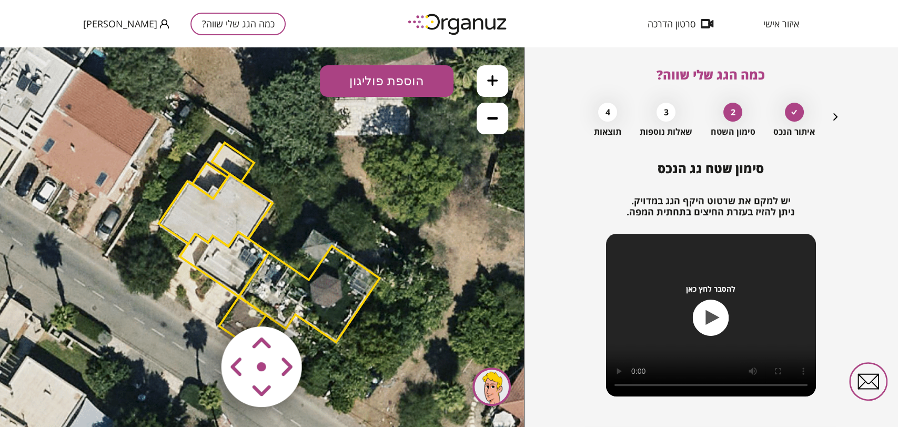
scroll to position [69, 0]
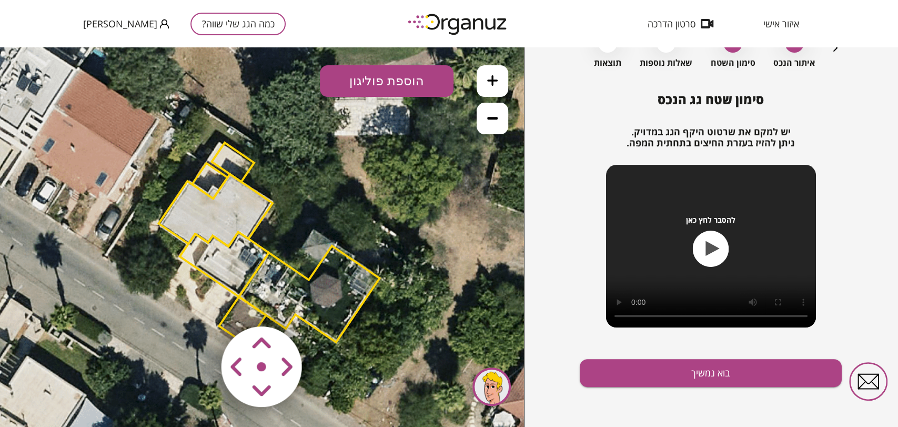
click at [200, 24] on button "כמה הגג שלי שווה?" at bounding box center [237, 24] width 95 height 23
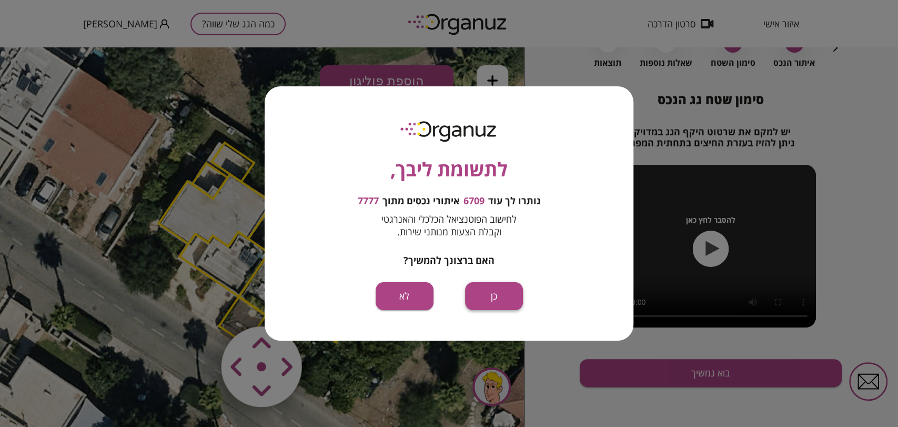
click at [483, 288] on button "כן" at bounding box center [494, 296] width 58 height 28
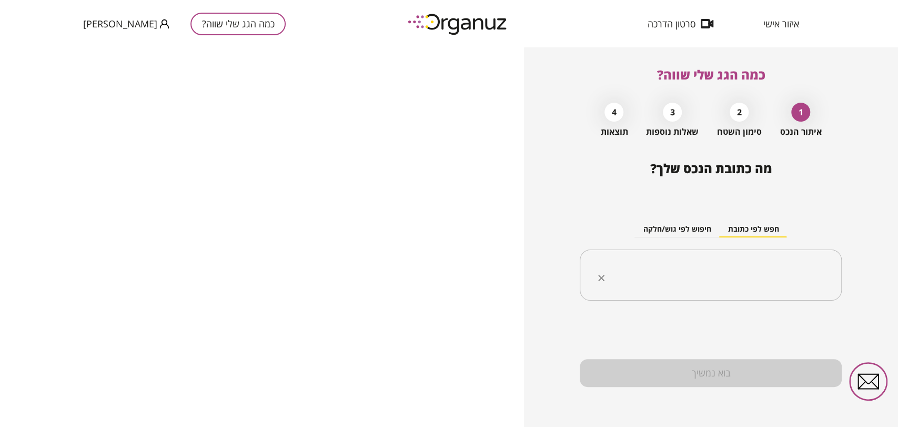
click at [681, 273] on input "text" at bounding box center [714, 275] width 229 height 26
paste input "*****"
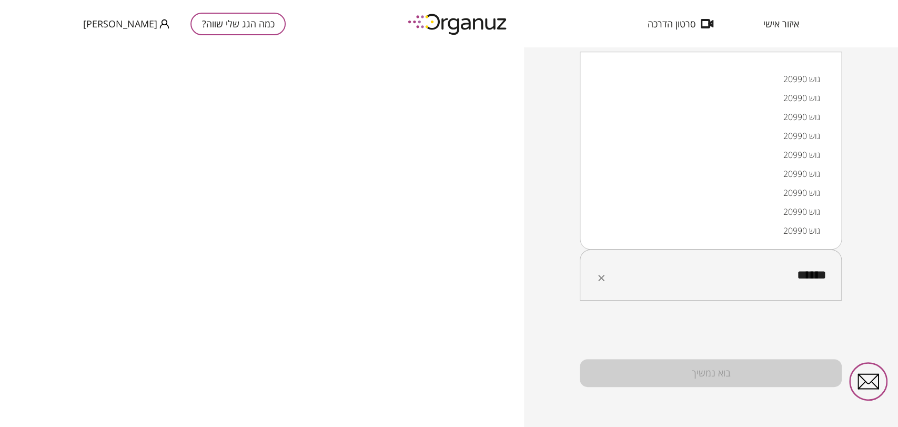
type input "*****"
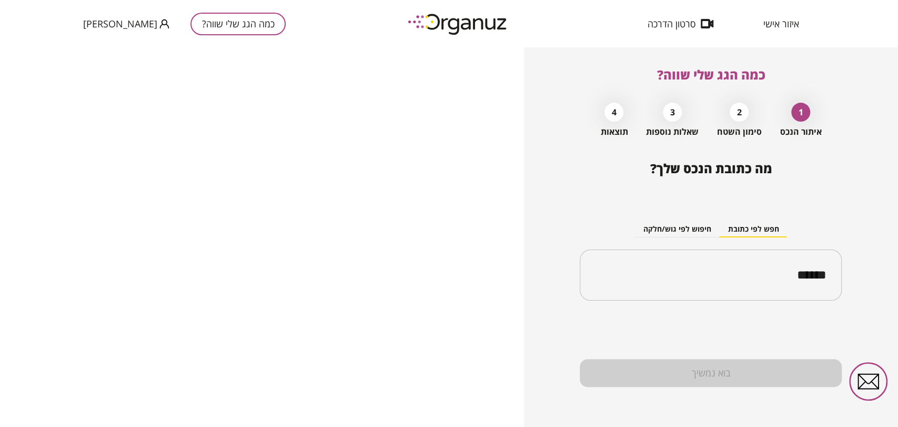
click at [887, 272] on div "כמה הגג שלי שווה? 1 איתור הנכס 2 סימון השטח 3 שאלות נוספות 4 תוצאות מה כתובת הנ…" at bounding box center [711, 236] width 374 height 379
click at [686, 228] on button "חיפוש לפי גוש/חלקה" at bounding box center [676, 229] width 85 height 16
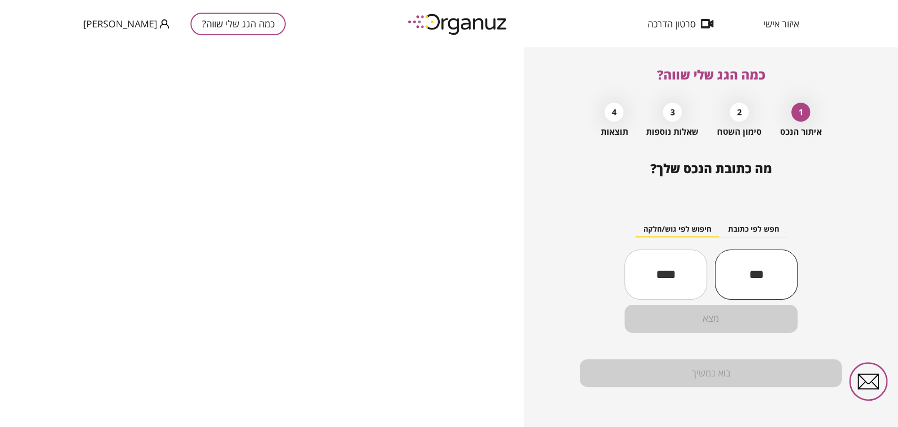
click at [747, 279] on input "text" at bounding box center [756, 274] width 83 height 36
paste input "*****"
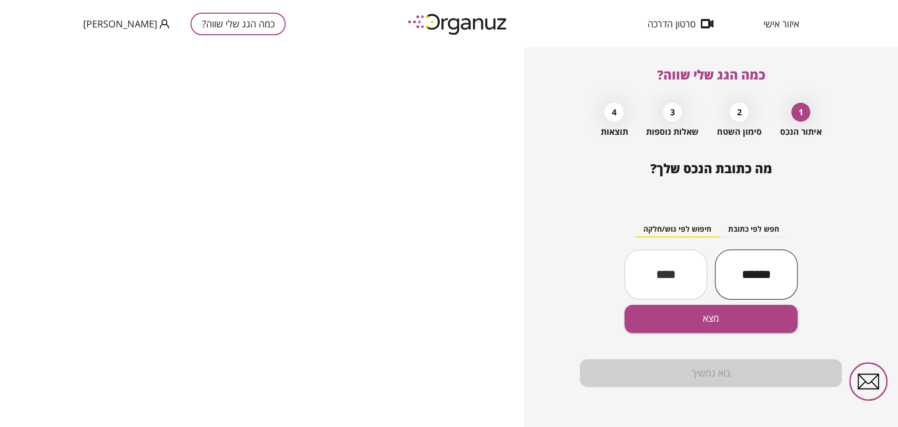
type input "*****"
click at [669, 270] on input "text" at bounding box center [665, 274] width 83 height 36
type input "***"
click at [680, 317] on button "מצא" at bounding box center [710, 319] width 173 height 28
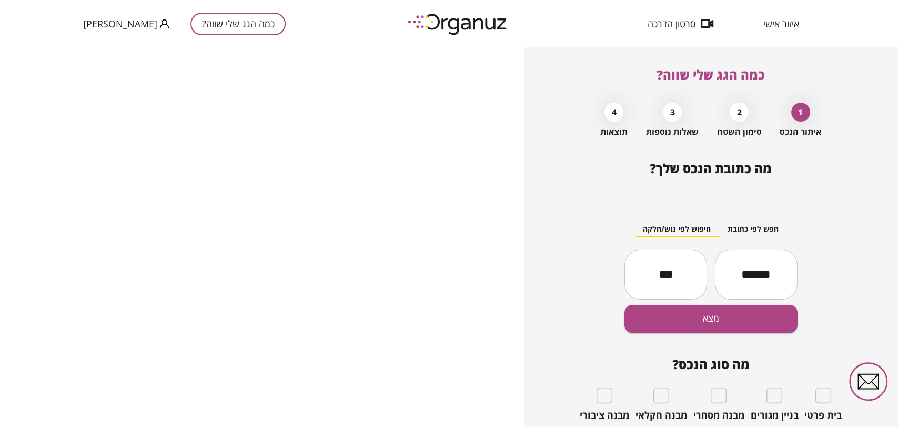
click at [748, 227] on button "חפש לפי כתובת" at bounding box center [753, 229] width 68 height 16
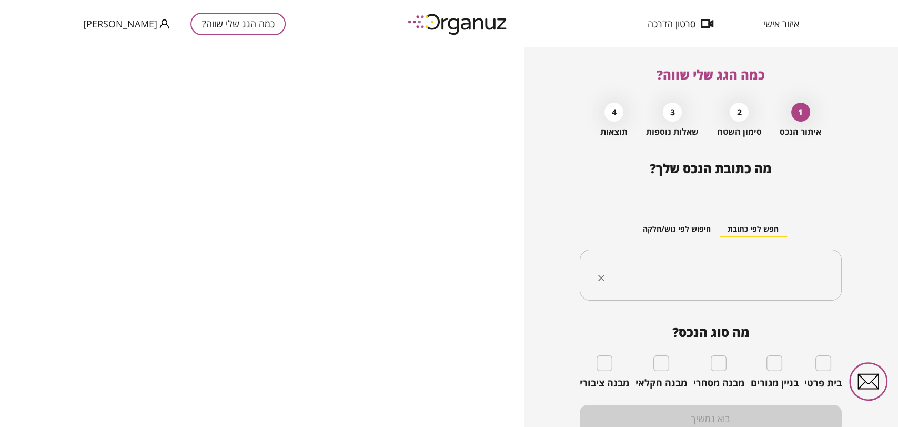
drag, startPoint x: 782, startPoint y: 298, endPoint x: 790, endPoint y: 279, distance: 20.5
click at [782, 297] on div "​" at bounding box center [711, 275] width 262 height 52
paste input "**********"
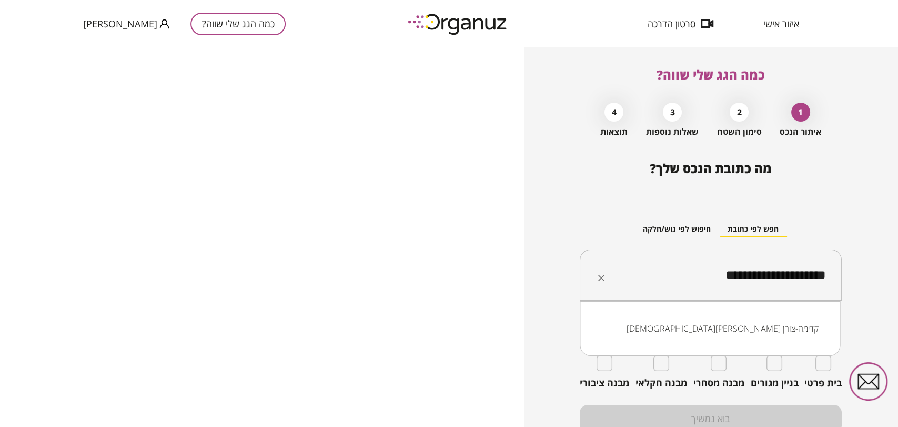
click at [739, 325] on li "[DEMOGRAPHIC_DATA][PERSON_NAME] קדימה-צורן" at bounding box center [709, 328] width 233 height 19
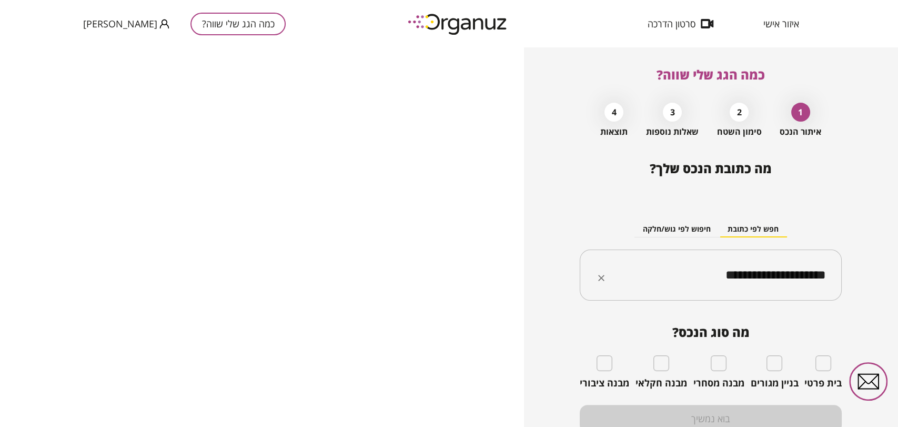
type input "**********"
click at [791, 29] on span "איזור אישי" at bounding box center [781, 23] width 36 height 11
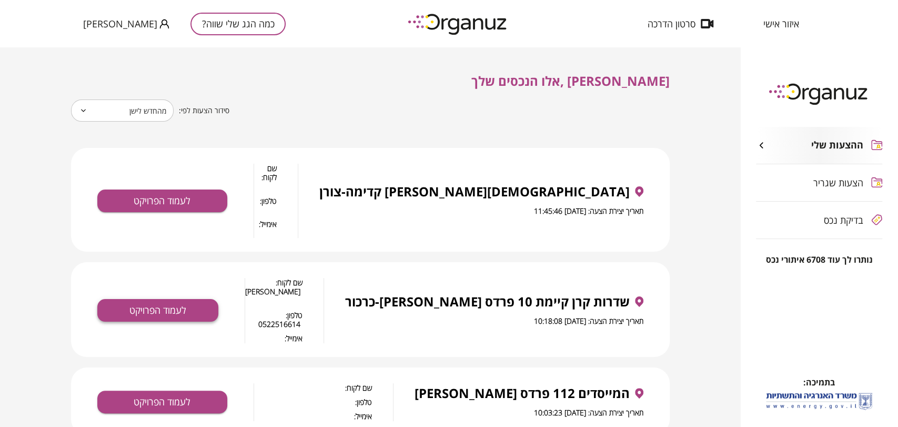
click at [191, 299] on button "לעמוד הפרויקט" at bounding box center [157, 310] width 121 height 23
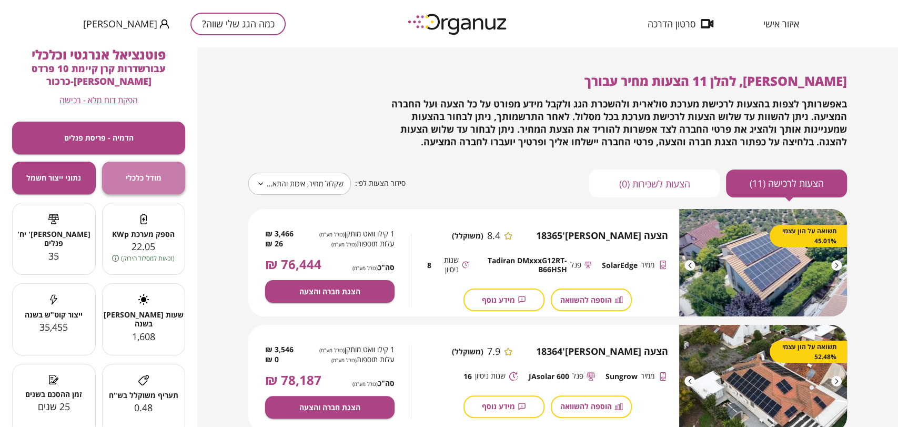
click at [173, 187] on button "מודל כלכלי" at bounding box center [144, 178] width 84 height 33
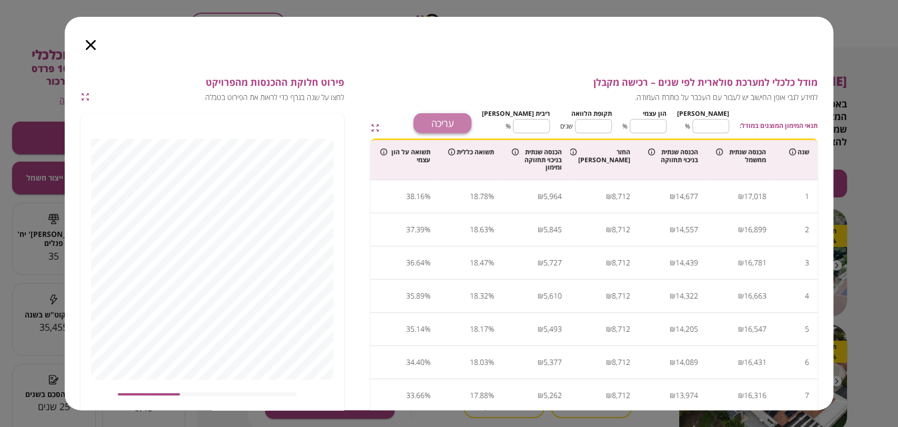
click at [458, 122] on button "עריכה" at bounding box center [443, 123] width 58 height 20
click at [713, 118] on input "**" at bounding box center [710, 126] width 37 height 28
type input "*"
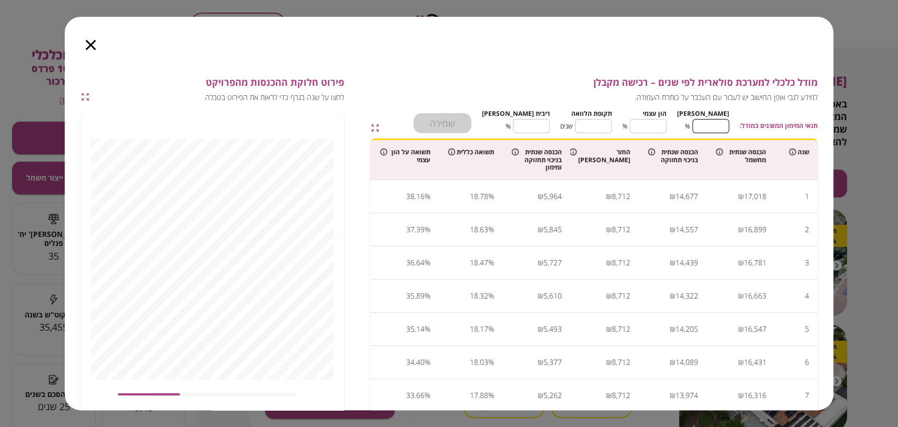
type input "***"
type input "*"
click at [606, 123] on input "**" at bounding box center [593, 126] width 37 height 28
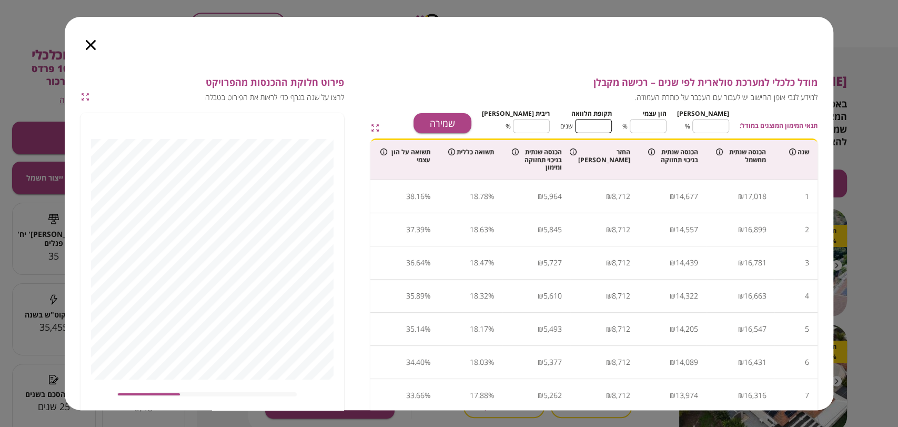
click at [606, 123] on input "**" at bounding box center [593, 126] width 37 height 28
type input "*"
click at [548, 126] on input "****" at bounding box center [531, 126] width 37 height 28
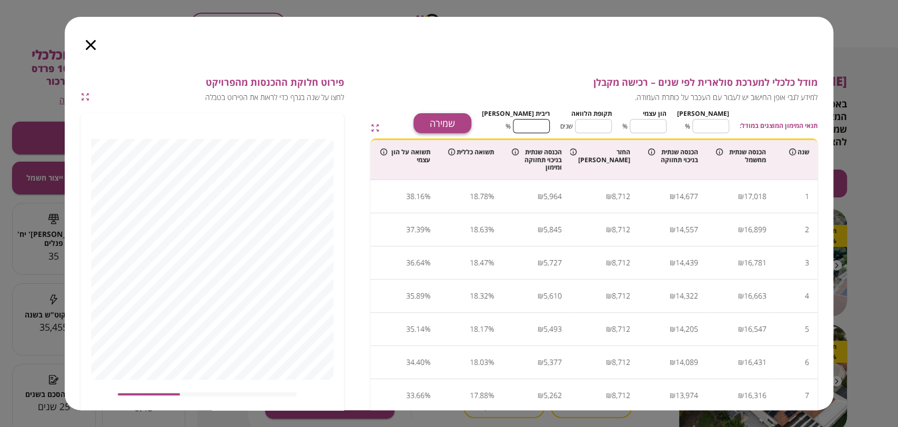
type input "*"
click at [471, 120] on button "שמירה" at bounding box center [443, 123] width 58 height 20
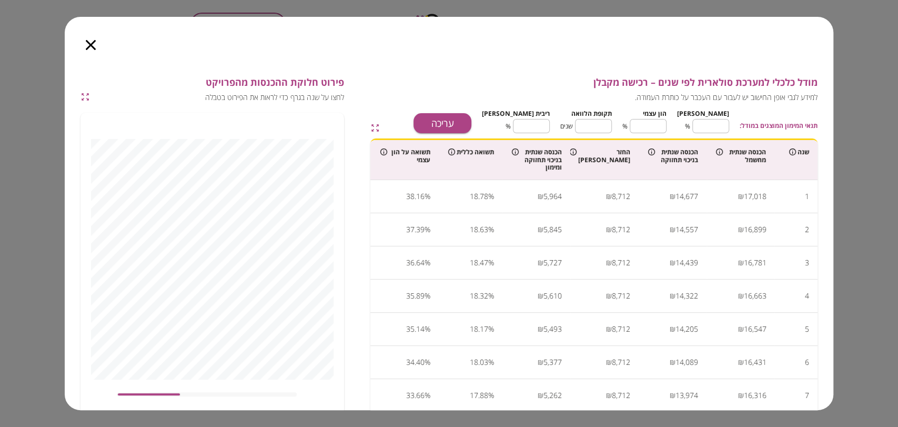
type input "**"
type input "****"
type input "*"
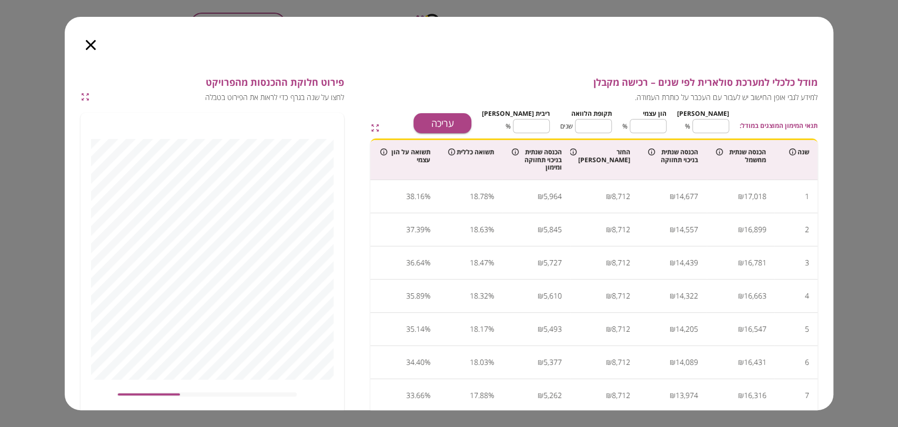
type input "***"
type input "*"
type input "****"
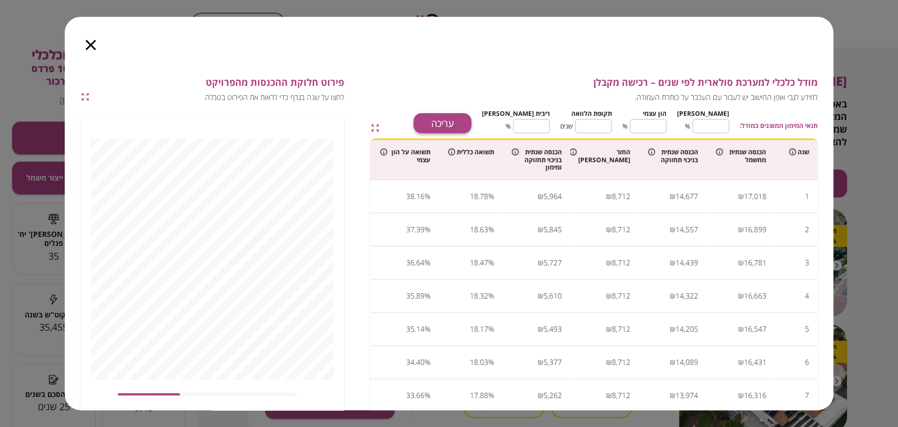
click at [471, 120] on button "עריכה" at bounding box center [443, 123] width 58 height 20
click at [718, 128] on input "*" at bounding box center [710, 126] width 37 height 28
drag, startPoint x: 719, startPoint y: 129, endPoint x: 725, endPoint y: 128, distance: 6.9
click at [725, 128] on input "*" at bounding box center [710, 126] width 37 height 28
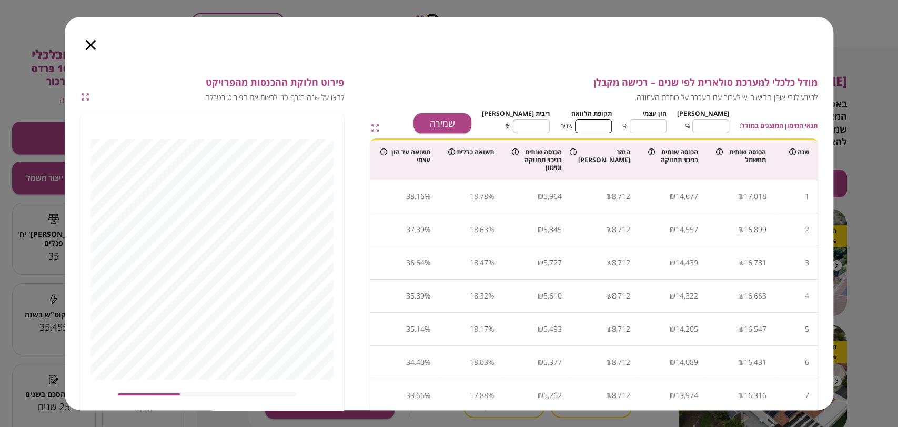
click at [604, 124] on input "*" at bounding box center [593, 126] width 37 height 28
click at [528, 127] on input "****" at bounding box center [531, 126] width 37 height 28
click at [546, 127] on input "****" at bounding box center [531, 126] width 37 height 28
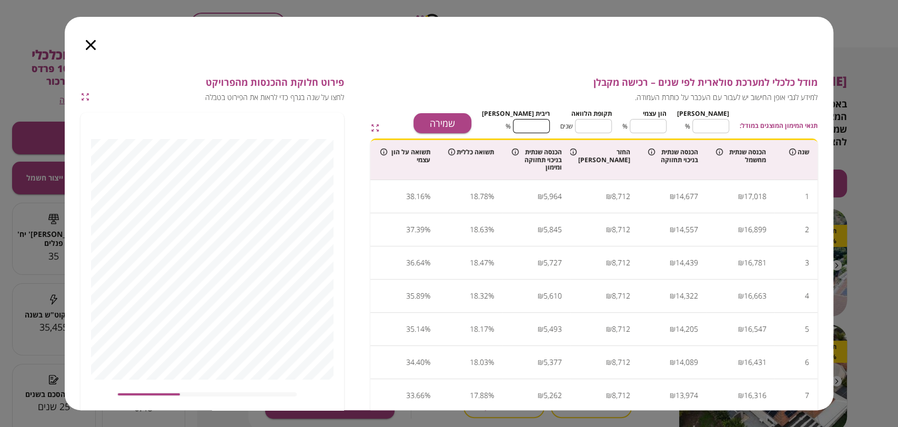
click at [546, 127] on input "****" at bounding box center [531, 126] width 37 height 28
click at [471, 120] on button "שמירה" at bounding box center [443, 123] width 58 height 20
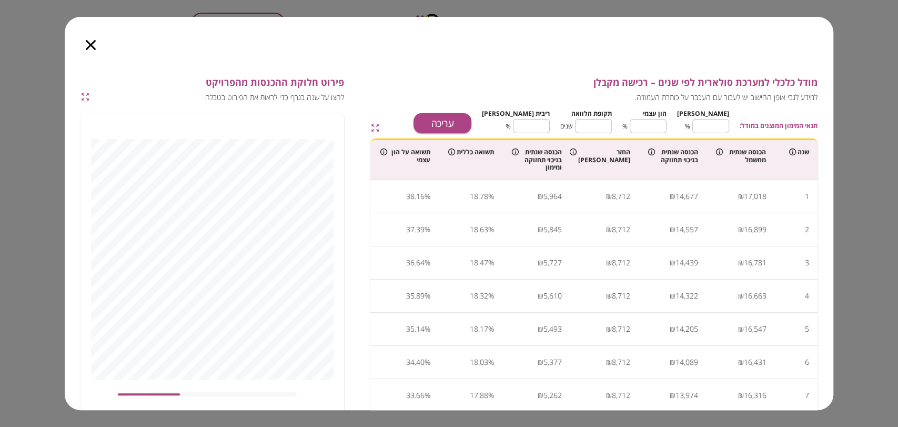
type input "*"
type input "****"
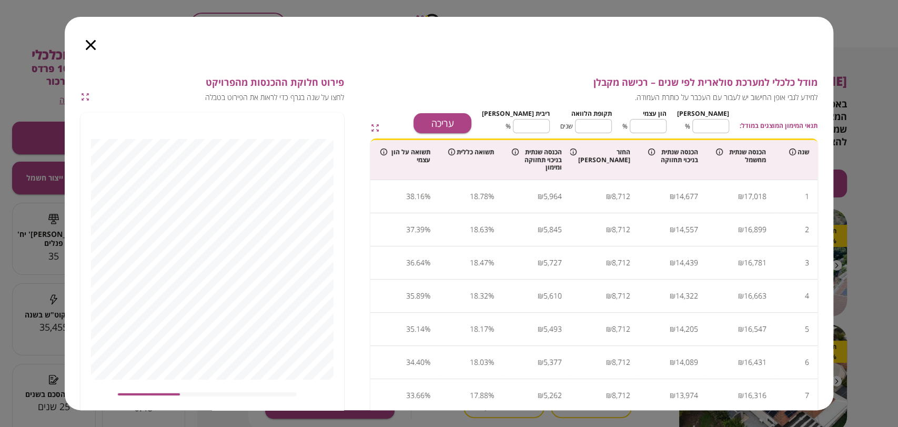
click at [91, 43] on icon "button" at bounding box center [91, 45] width 10 height 10
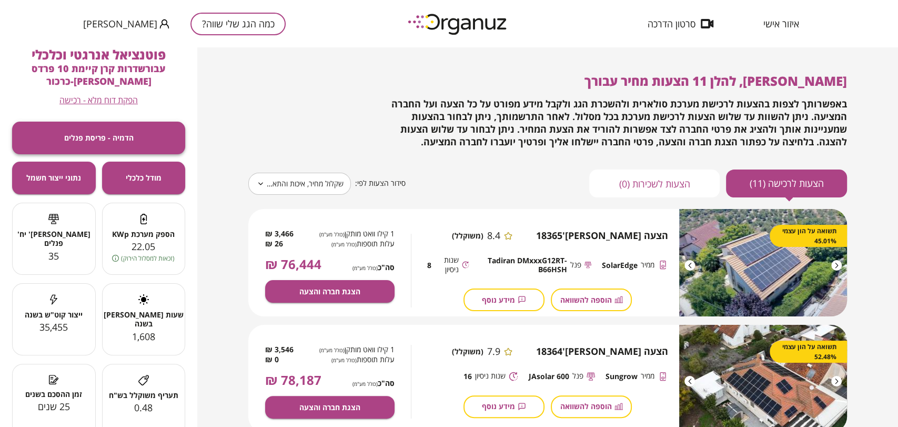
click at [119, 142] on span "הדמיה - פריסת פנלים" at bounding box center [98, 137] width 69 height 9
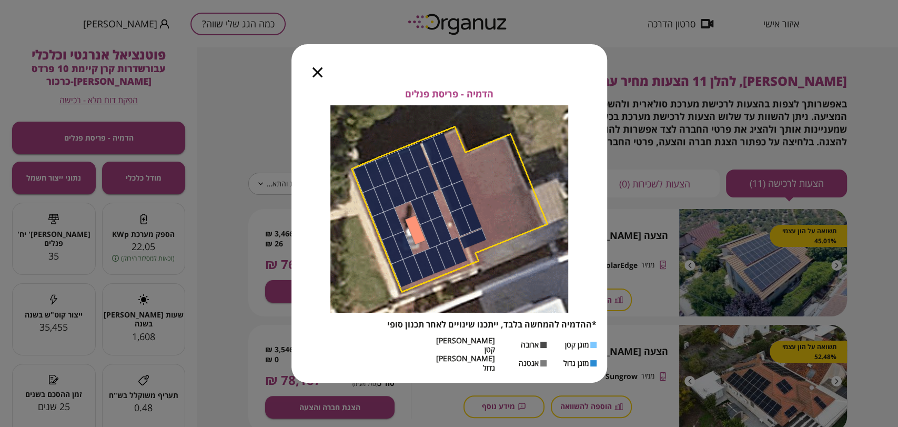
click at [317, 77] on icon "button" at bounding box center [318, 72] width 10 height 10
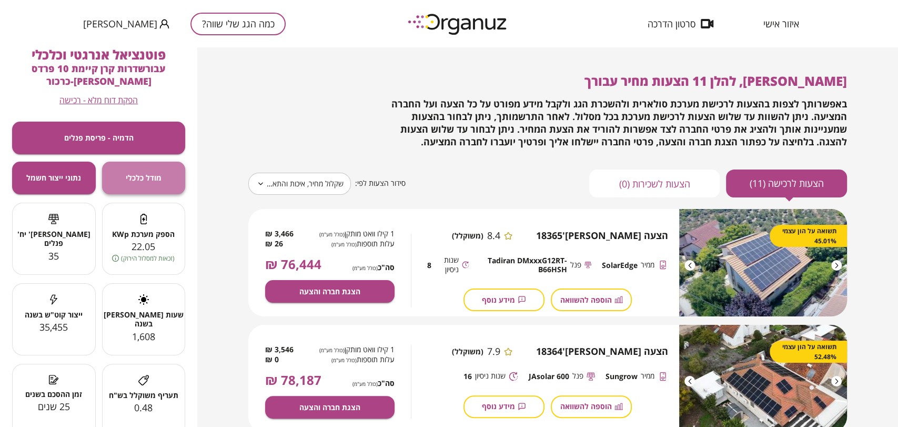
click at [129, 179] on span "מודל כלכלי" at bounding box center [144, 177] width 36 height 9
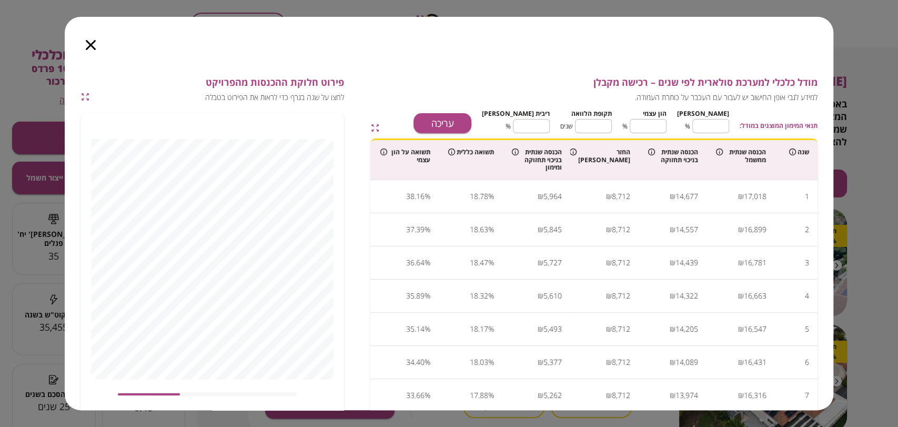
click at [86, 48] on icon "button" at bounding box center [91, 45] width 10 height 10
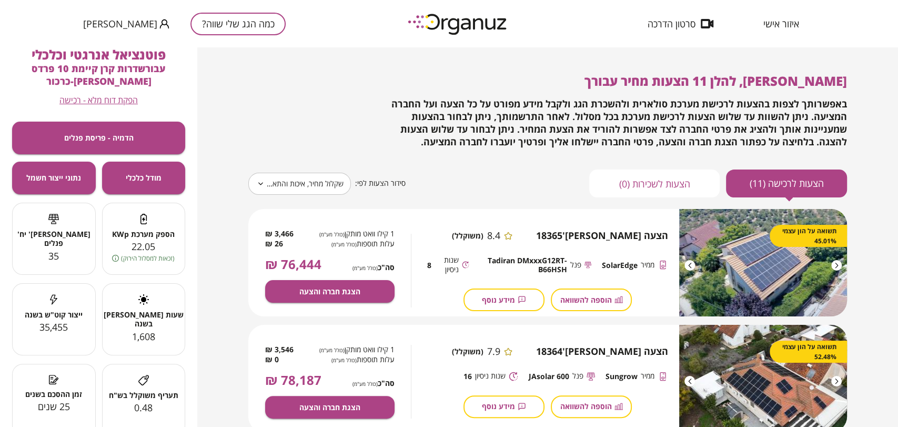
click at [220, 19] on button "כמה הגג שלי שווה?" at bounding box center [237, 24] width 95 height 23
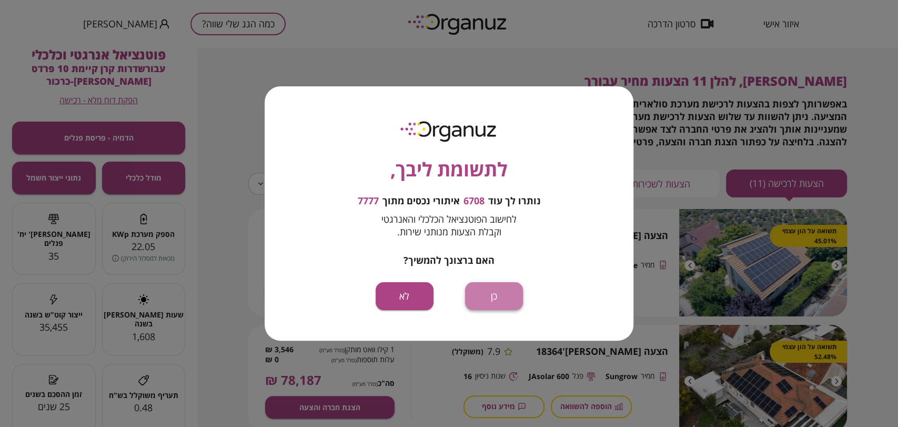
click at [503, 289] on button "כן" at bounding box center [494, 296] width 58 height 28
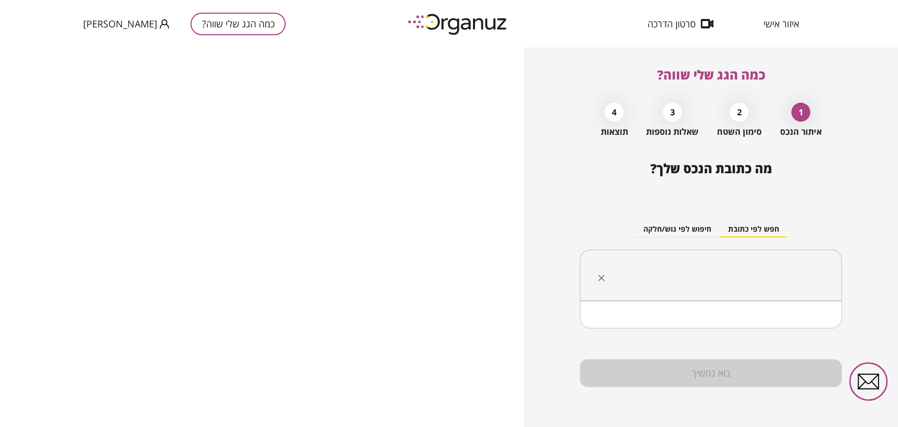
click at [688, 267] on input "text" at bounding box center [714, 275] width 229 height 26
paste input "**********"
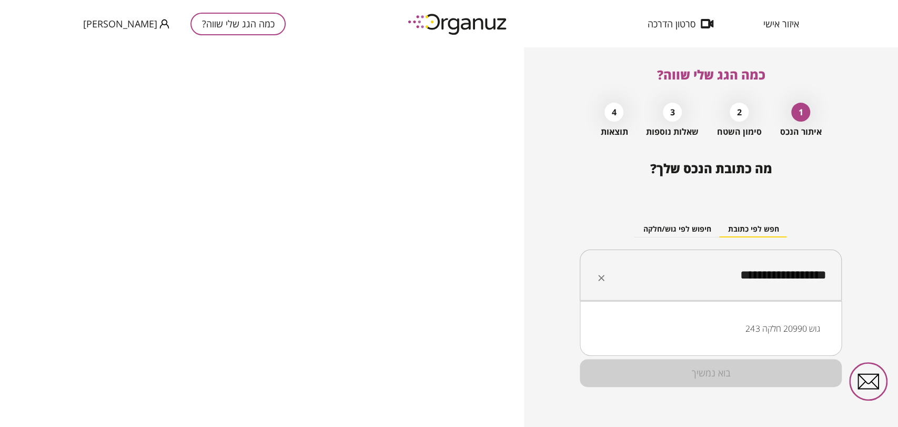
click at [783, 330] on li "גוש 20990 חלקה 243" at bounding box center [710, 328] width 235 height 19
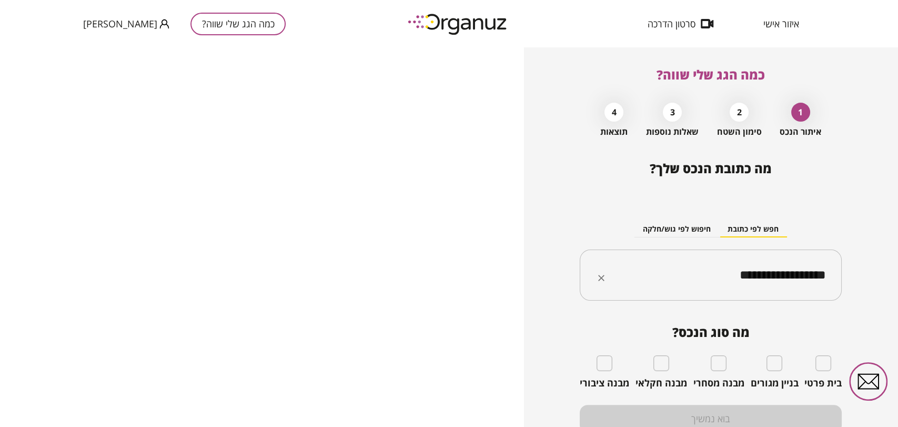
type input "**********"
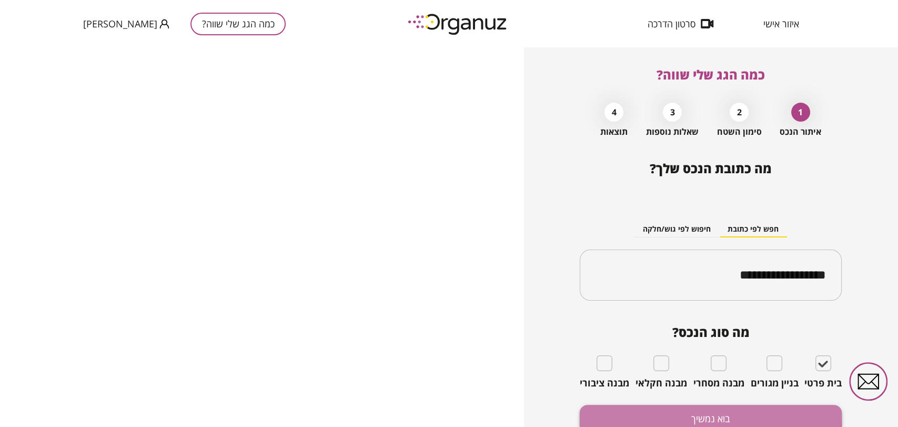
click at [644, 414] on button "בוא נמשיך" at bounding box center [711, 419] width 262 height 28
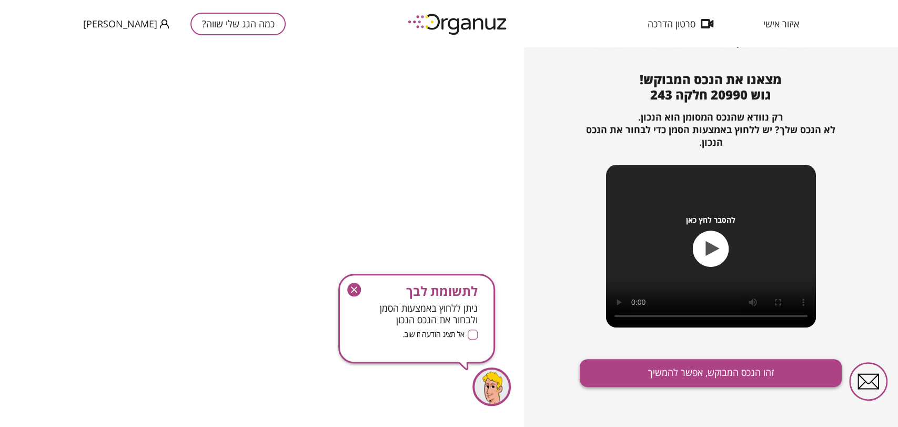
click at [676, 374] on button "זהו הנכס המבוקש, אפשר להמשיך" at bounding box center [711, 373] width 262 height 28
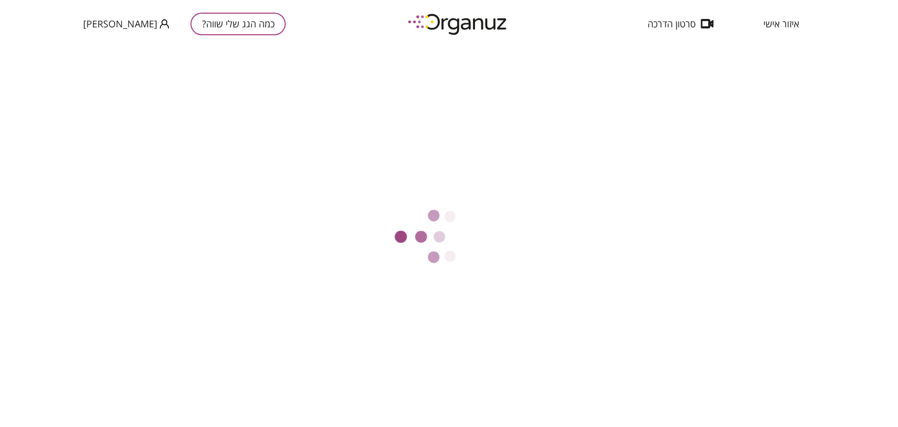
scroll to position [31, 0]
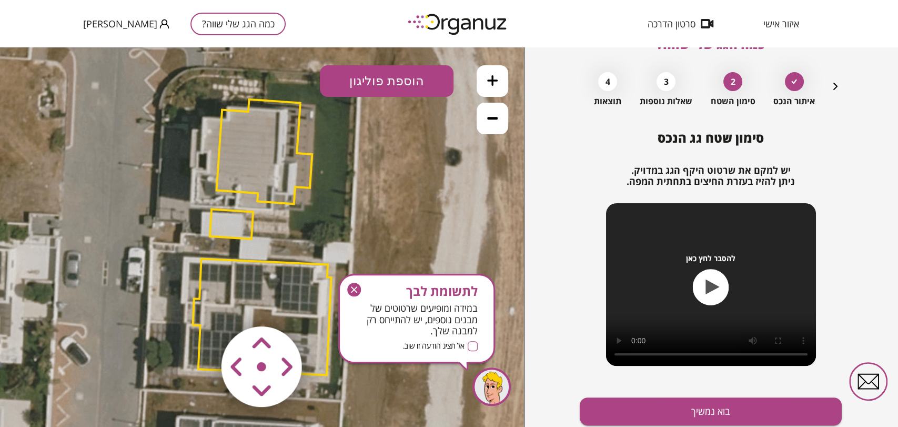
click at [354, 289] on icon "button" at bounding box center [354, 290] width 14 height 14
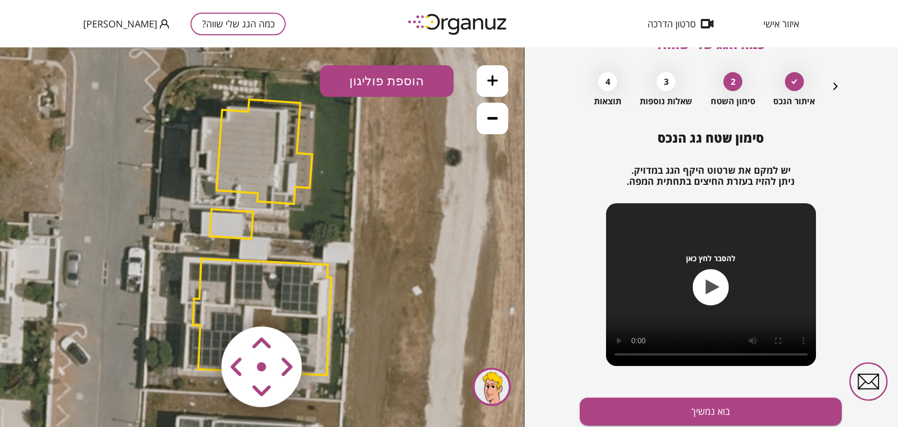
click at [199, 304] on area at bounding box center [199, 304] width 0 height 0
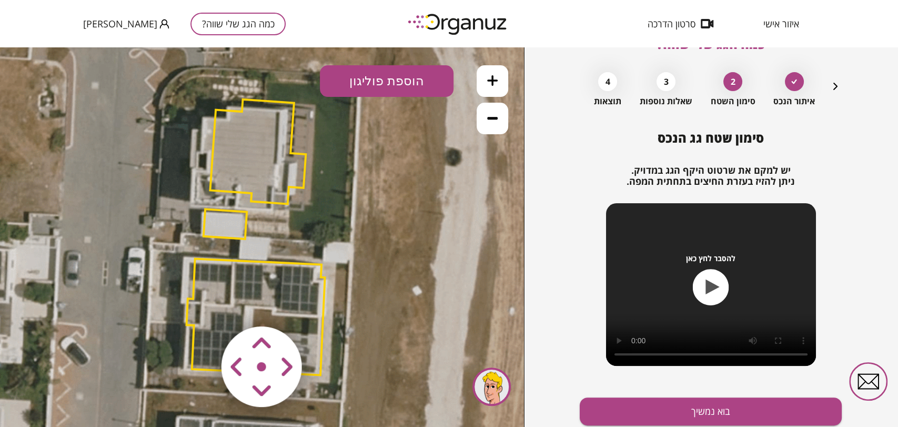
click at [199, 304] on area at bounding box center [199, 304] width 0 height 0
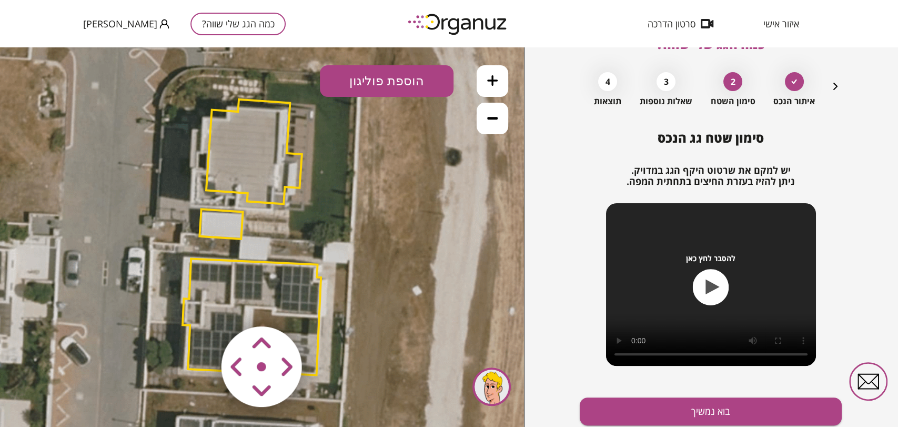
click at [199, 304] on area at bounding box center [199, 304] width 0 height 0
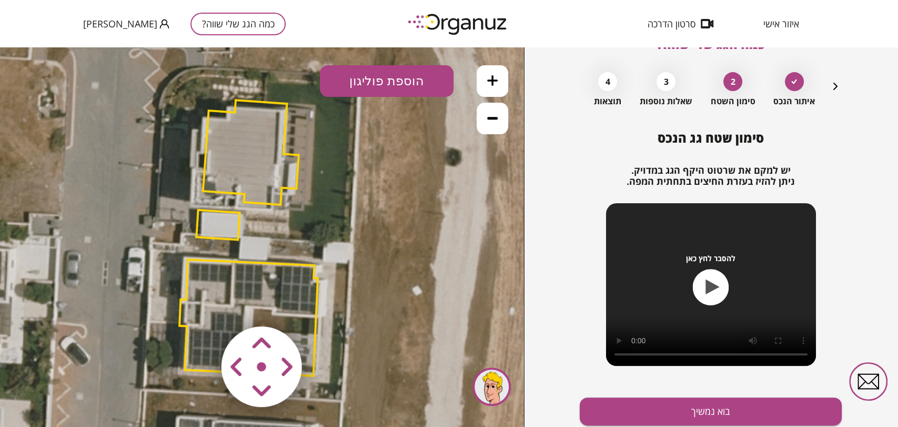
click at [199, 304] on area at bounding box center [199, 304] width 0 height 0
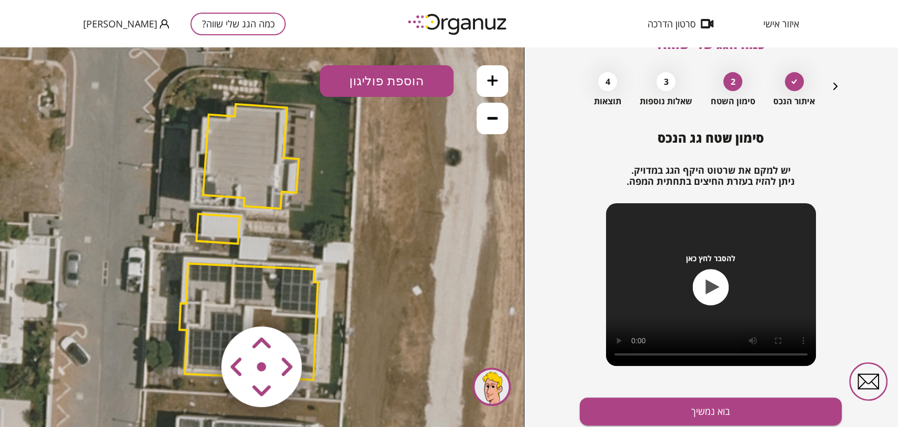
click at [199, 304] on area at bounding box center [199, 304] width 0 height 0
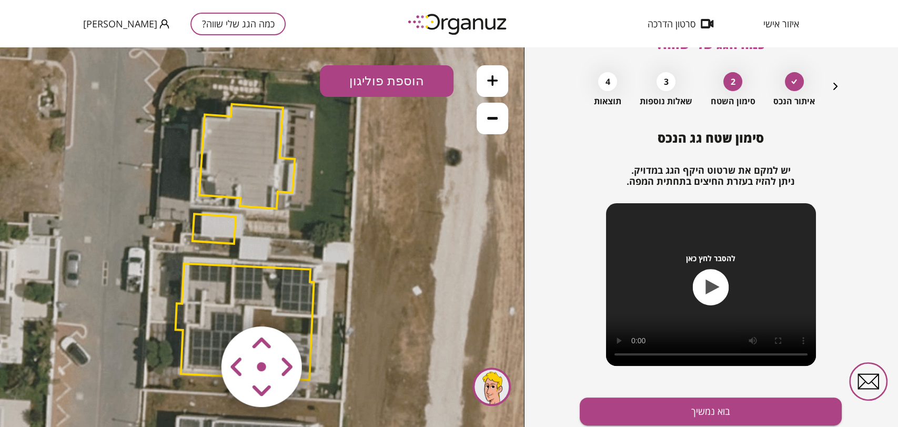
click at [199, 304] on area at bounding box center [199, 304] width 0 height 0
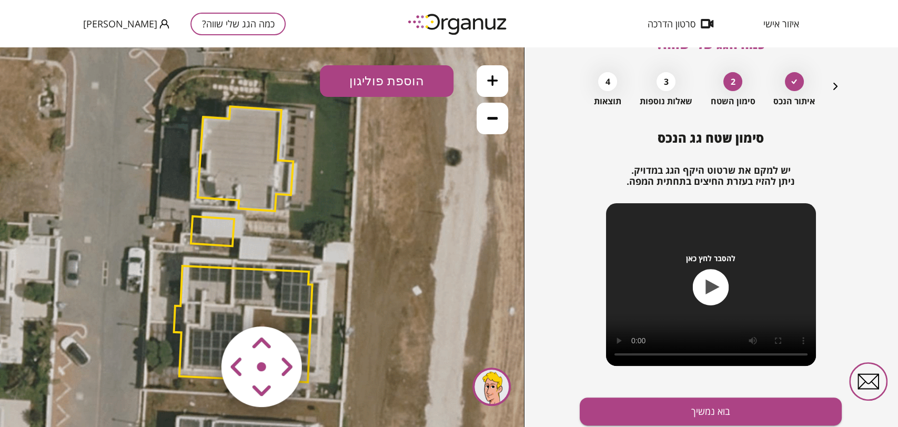
click at [199, 304] on area at bounding box center [199, 304] width 0 height 0
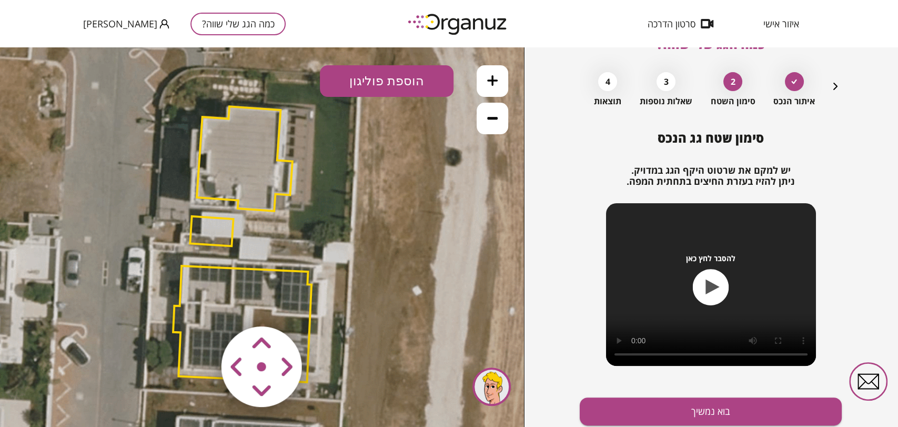
click at [199, 304] on area at bounding box center [199, 304] width 0 height 0
click at [223, 240] on polygon at bounding box center [211, 233] width 43 height 30
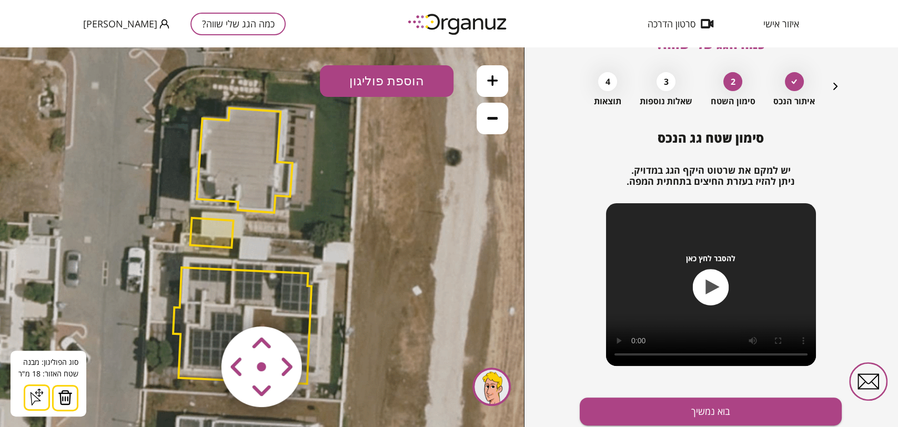
click at [60, 397] on img at bounding box center [65, 397] width 15 height 16
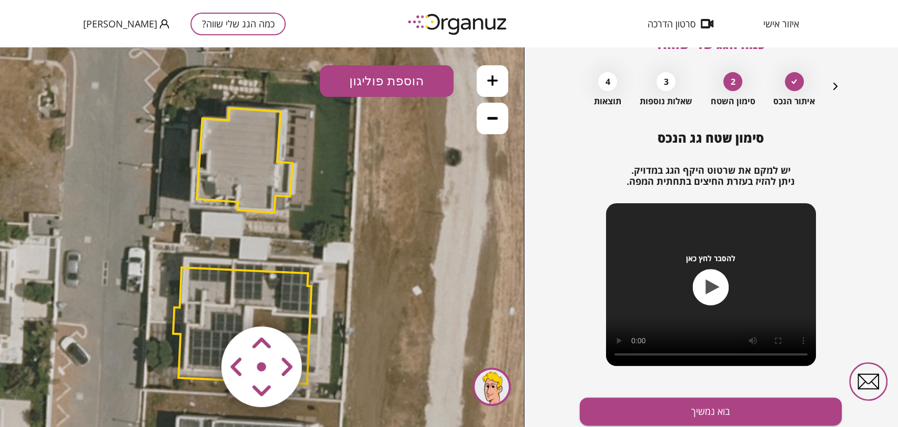
click at [235, 168] on polygon at bounding box center [245, 160] width 96 height 105
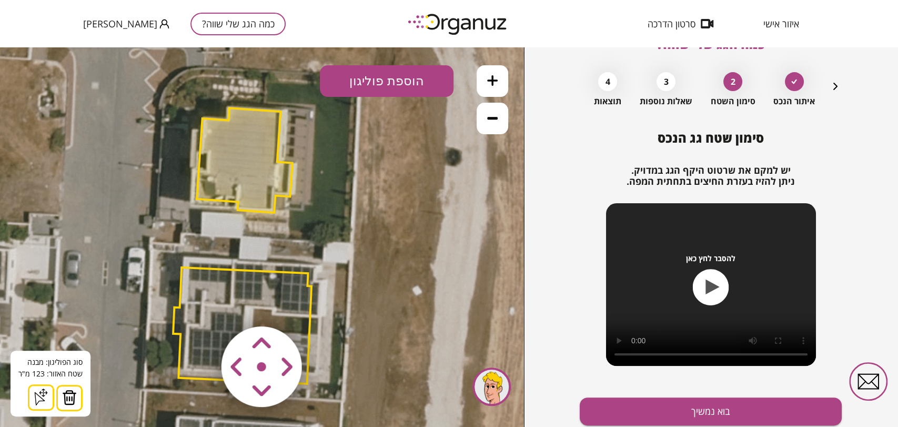
click at [199, 304] on area at bounding box center [199, 304] width 0 height 0
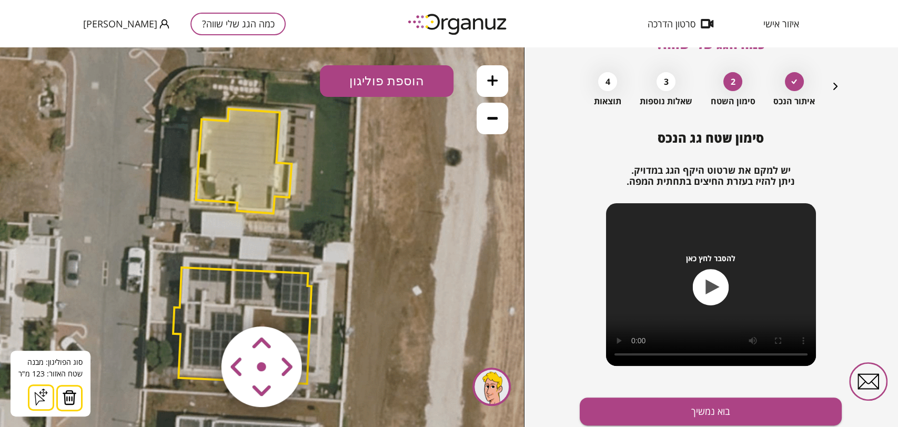
click at [199, 304] on area at bounding box center [199, 304] width 0 height 0
click at [653, 418] on button "בוא נמשיך" at bounding box center [711, 411] width 262 height 28
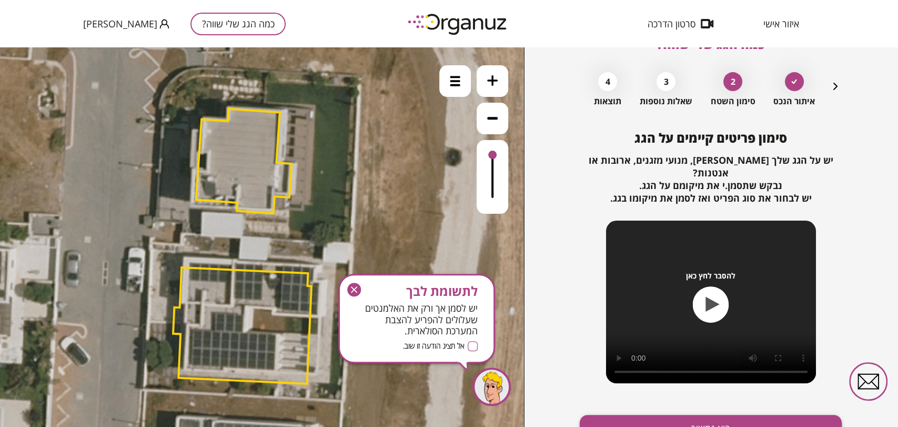
click at [649, 415] on button "בוא נמשיך" at bounding box center [711, 429] width 262 height 28
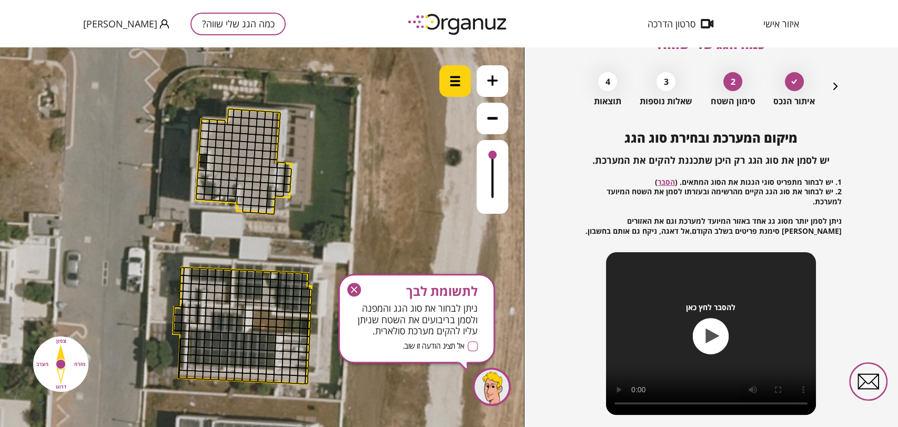
click at [463, 90] on div at bounding box center [455, 81] width 32 height 32
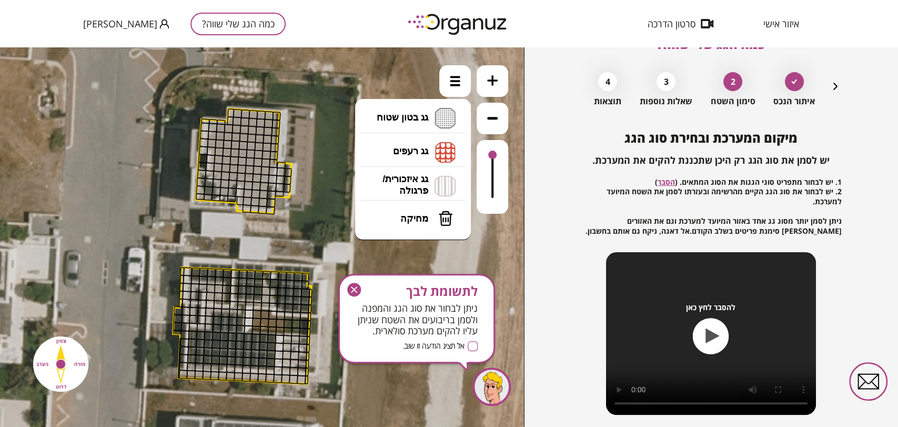
click at [839, 88] on icon "button" at bounding box center [835, 86] width 13 height 13
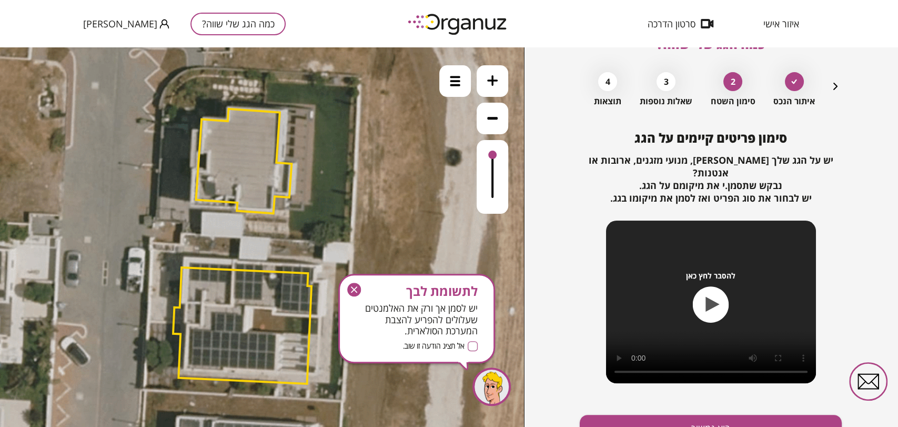
click at [839, 88] on icon "button" at bounding box center [835, 86] width 13 height 13
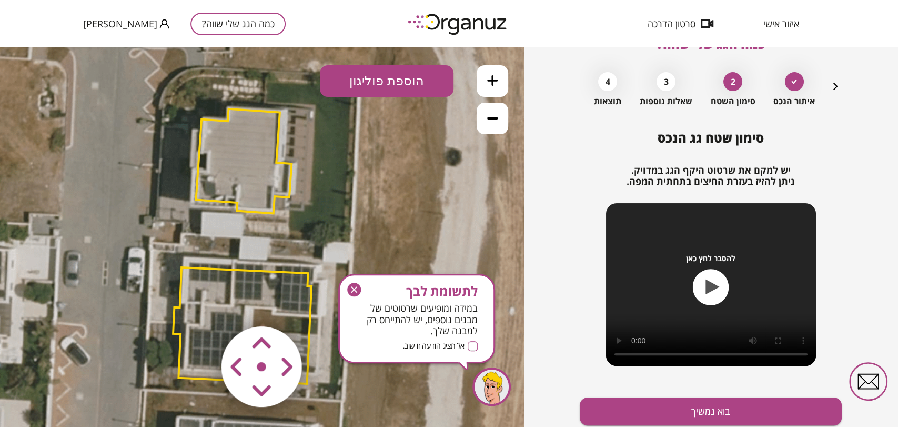
click at [831, 88] on icon "button" at bounding box center [835, 86] width 13 height 13
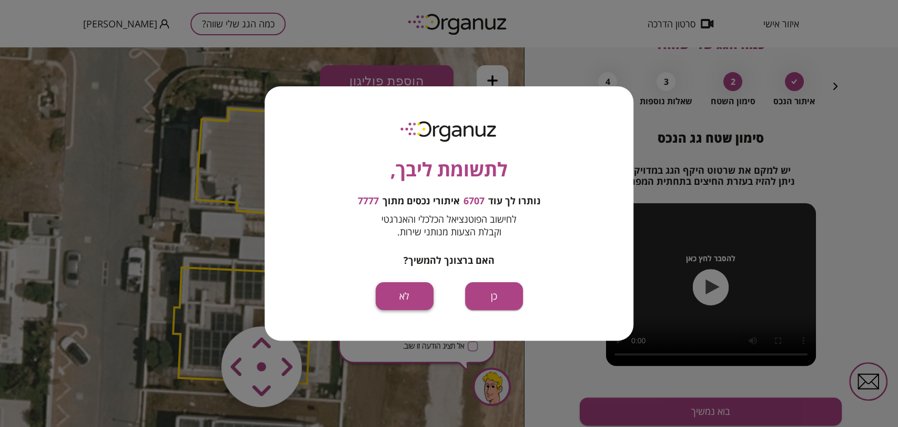
click at [399, 280] on div "לתשומת ליבך, נותרו לך עוד 6707 איתורי נכסים מתוך 7777 לחישוב הפוטנציאל הכלכלי ו…" at bounding box center [449, 213] width 369 height 254
click at [404, 297] on button "לא" at bounding box center [405, 296] width 58 height 28
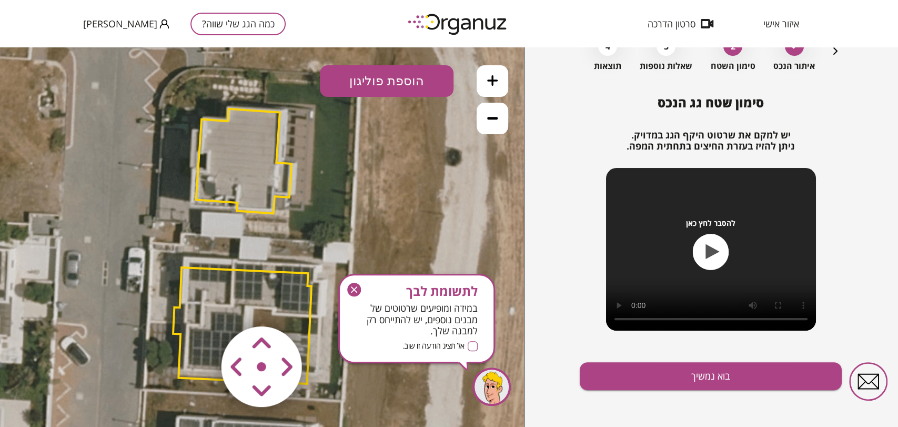
scroll to position [69, 0]
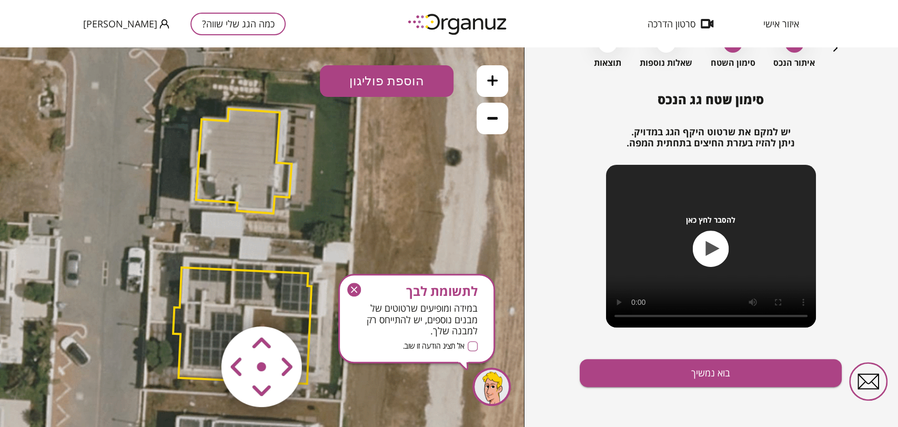
click at [263, 168] on polygon at bounding box center [244, 161] width 96 height 105
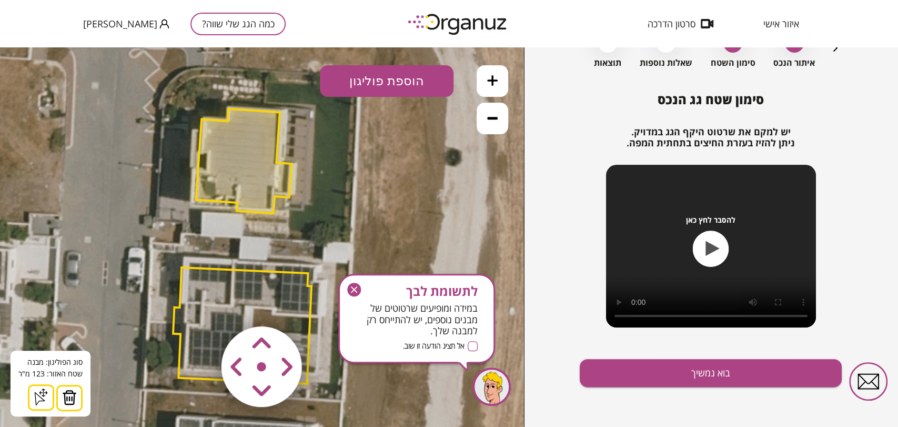
click at [199, 304] on area at bounding box center [199, 304] width 0 height 0
click at [253, 374] on img at bounding box center [262, 367] width 126 height 126
click at [199, 304] on area at bounding box center [199, 304] width 0 height 0
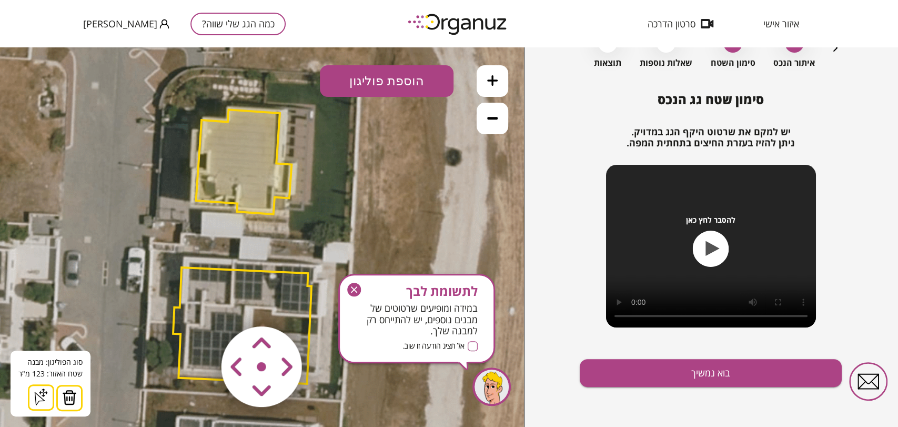
click at [199, 304] on area at bounding box center [199, 304] width 0 height 0
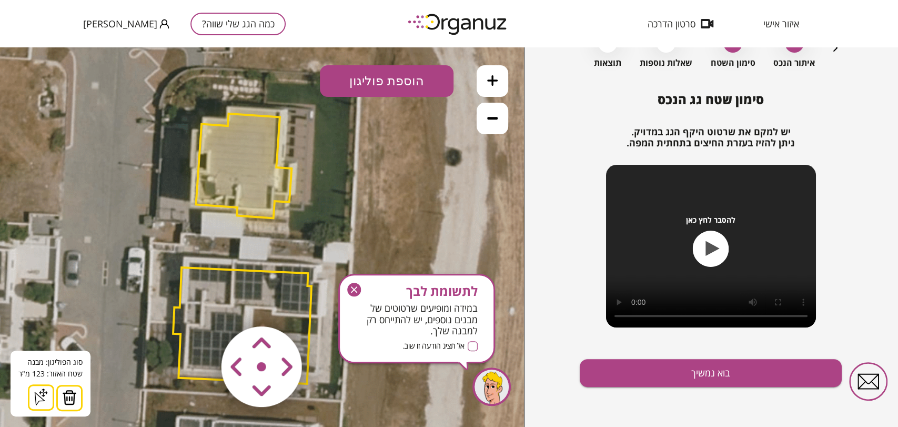
click at [199, 304] on area at bounding box center [199, 304] width 0 height 0
click at [227, 152] on polygon at bounding box center [244, 166] width 96 height 105
click at [66, 398] on img at bounding box center [69, 397] width 15 height 16
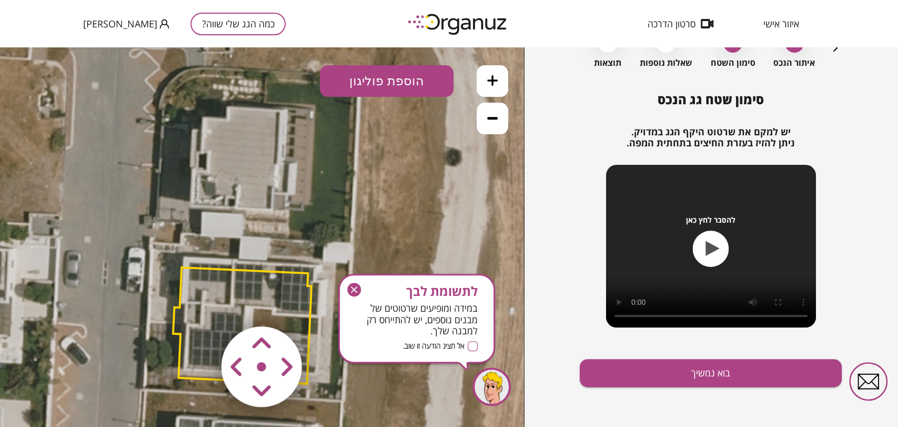
click at [400, 81] on button "הוספת פוליגון" at bounding box center [387, 81] width 134 height 32
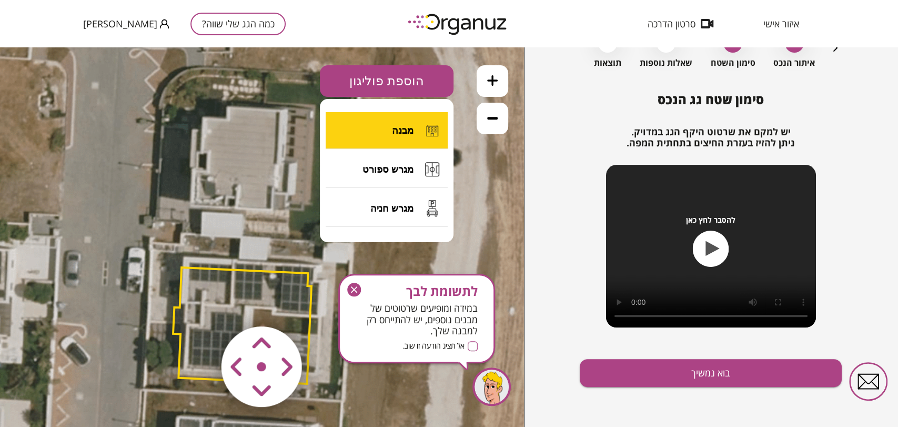
click at [389, 127] on button "מבנה" at bounding box center [387, 130] width 122 height 37
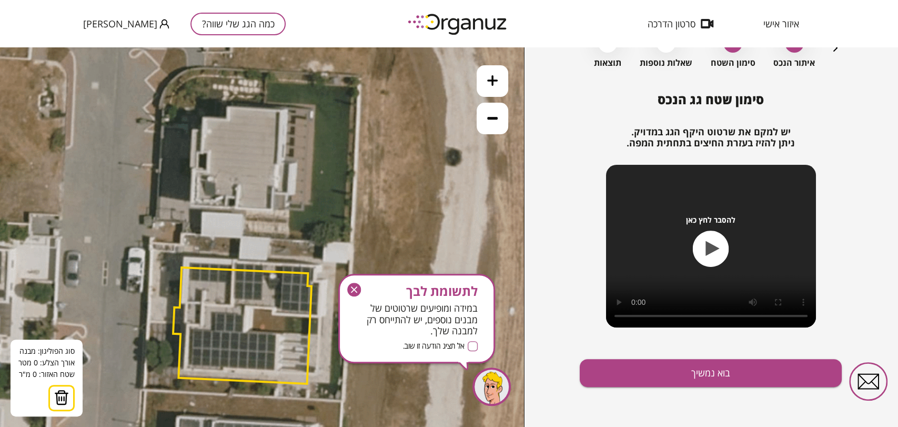
click at [202, 118] on icon at bounding box center [260, 240] width 852 height 852
click at [227, 119] on icon at bounding box center [260, 240] width 852 height 852
click at [228, 107] on polygon at bounding box center [215, 113] width 26 height 12
click at [281, 112] on icon at bounding box center [260, 240] width 852 height 852
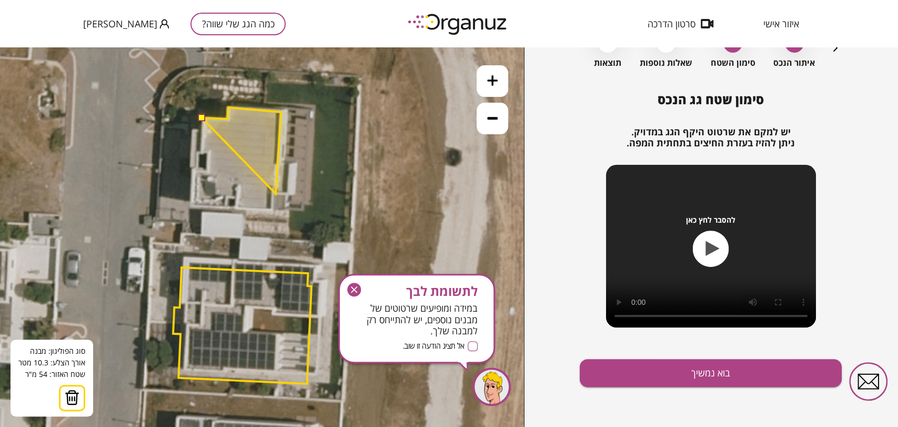
click at [276, 194] on polygon at bounding box center [241, 150] width 79 height 86
click at [272, 194] on polygon at bounding box center [241, 150] width 79 height 87
click at [271, 207] on polygon at bounding box center [241, 157] width 79 height 100
click at [270, 210] on polygon at bounding box center [241, 158] width 79 height 103
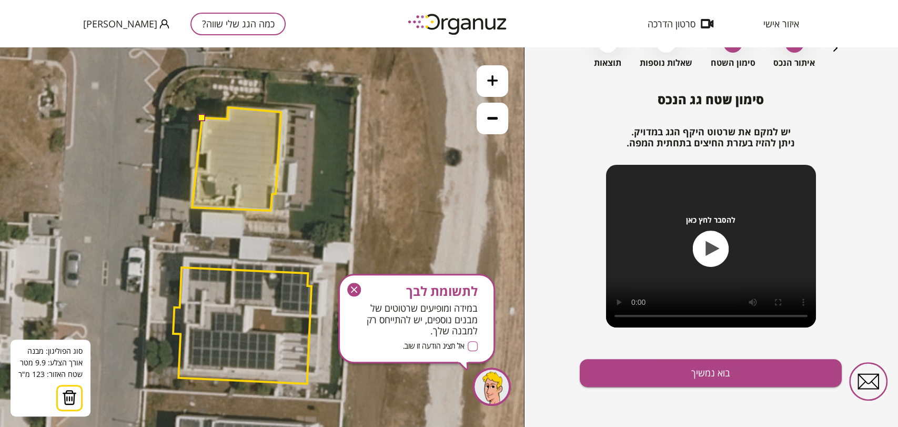
click at [192, 207] on polygon at bounding box center [236, 158] width 89 height 103
click at [197, 171] on polygon at bounding box center [236, 158] width 89 height 103
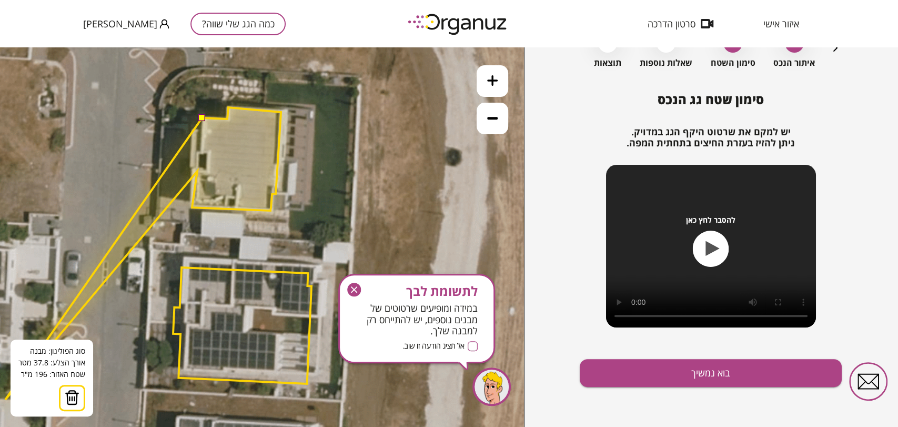
click at [61, 396] on button at bounding box center [72, 398] width 26 height 26
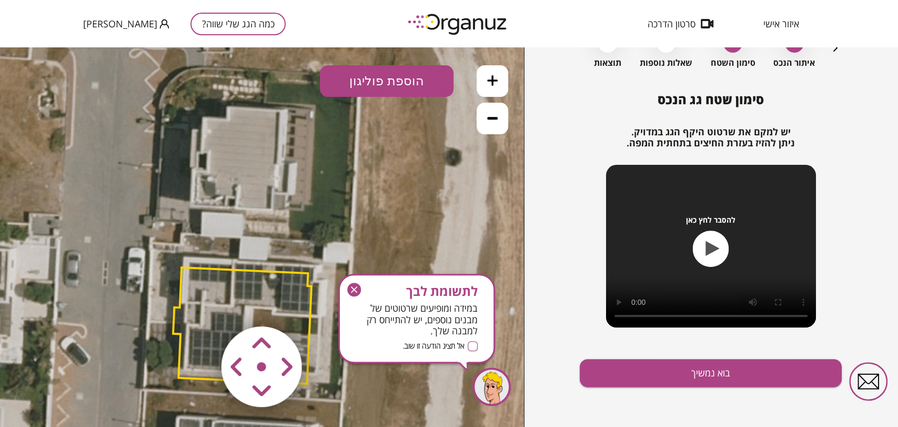
click at [489, 85] on button at bounding box center [493, 81] width 32 height 32
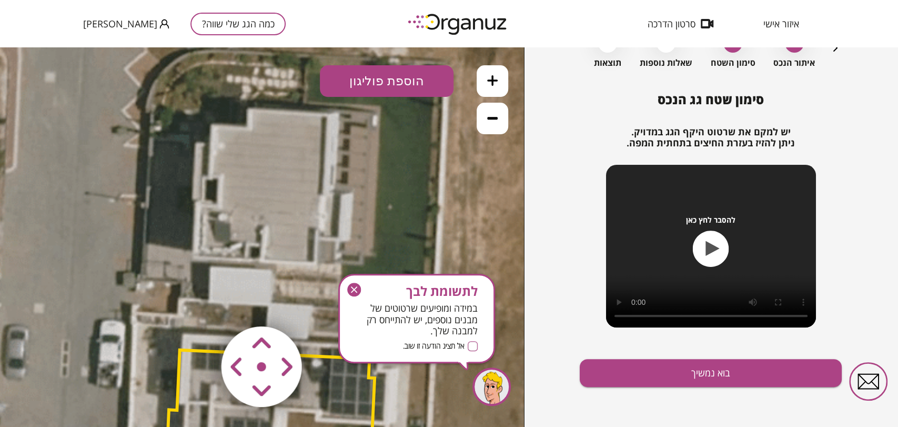
drag, startPoint x: 417, startPoint y: 189, endPoint x: 453, endPoint y: 253, distance: 73.0
click at [453, 253] on icon at bounding box center [298, 309] width 1278 height 1278
click at [410, 73] on button "הוספת פוליגון" at bounding box center [387, 81] width 134 height 32
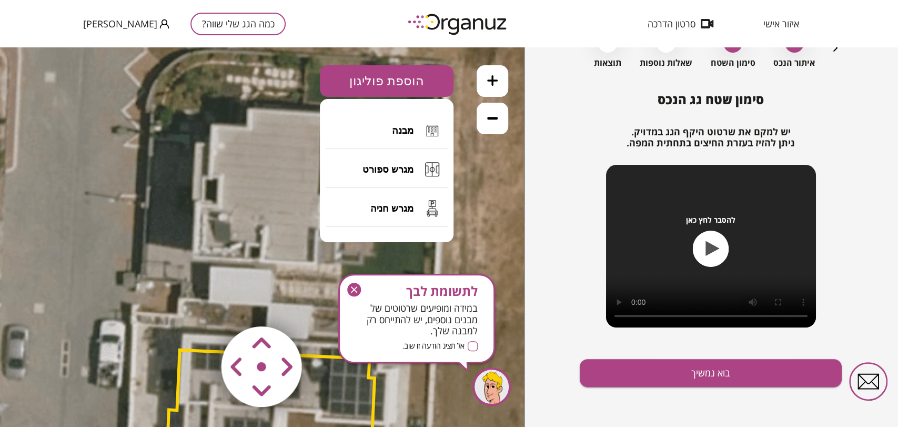
click at [399, 118] on button "מבנה" at bounding box center [387, 130] width 122 height 37
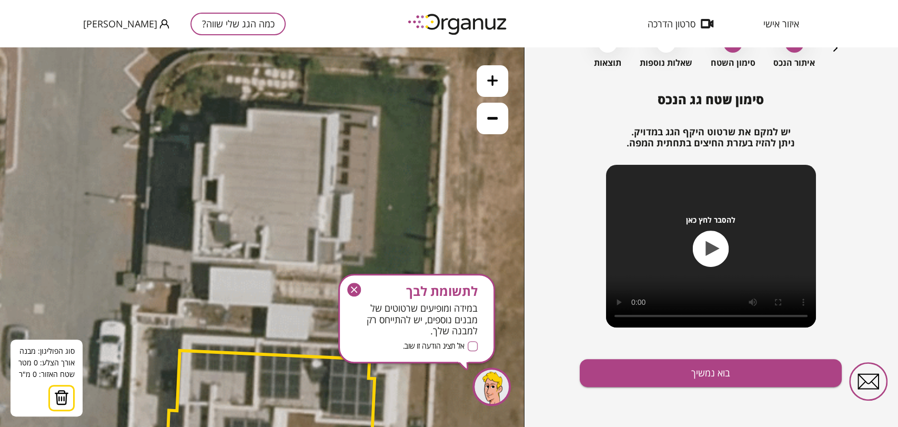
click at [197, 207] on icon at bounding box center [298, 310] width 1278 height 1278
click at [195, 260] on icon at bounding box center [298, 310] width 1278 height 1278
click at [195, 258] on icon at bounding box center [298, 309] width 1278 height 1278
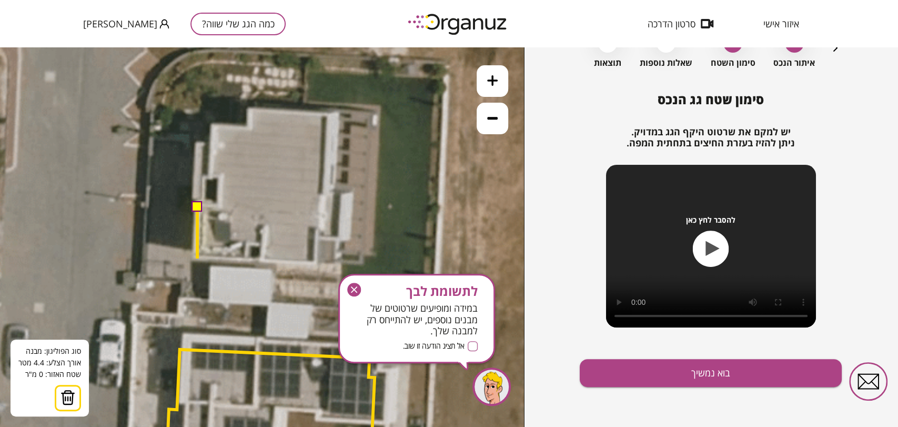
click at [197, 258] on icon at bounding box center [298, 309] width 1278 height 1278
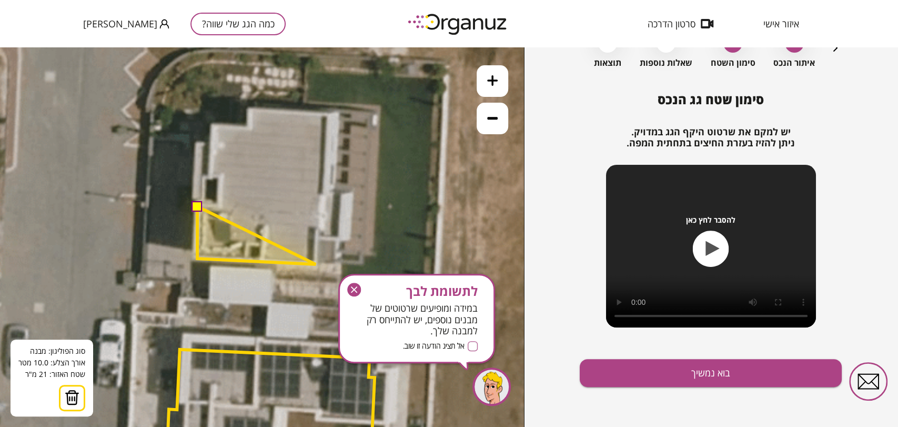
click at [316, 264] on polygon at bounding box center [256, 235] width 118 height 58
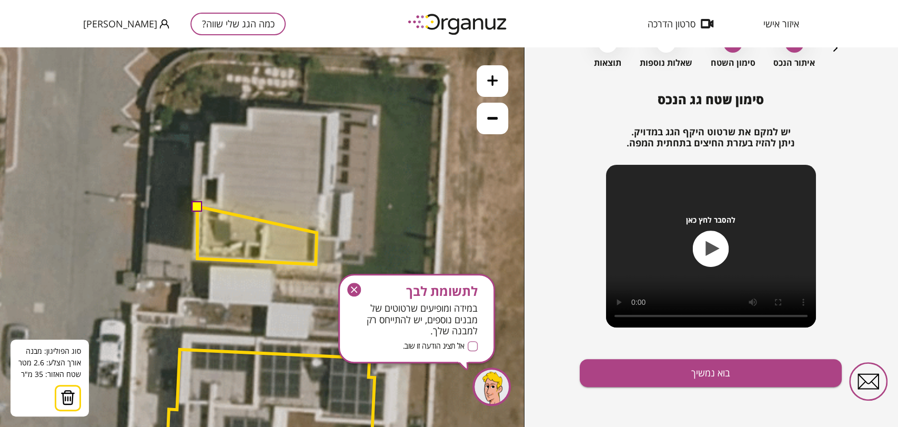
click at [317, 233] on polygon at bounding box center [256, 235] width 119 height 58
click at [329, 233] on icon at bounding box center [298, 309] width 1278 height 1278
click at [331, 194] on polygon at bounding box center [264, 229] width 134 height 70
click at [324, 194] on polygon at bounding box center [264, 229] width 134 height 70
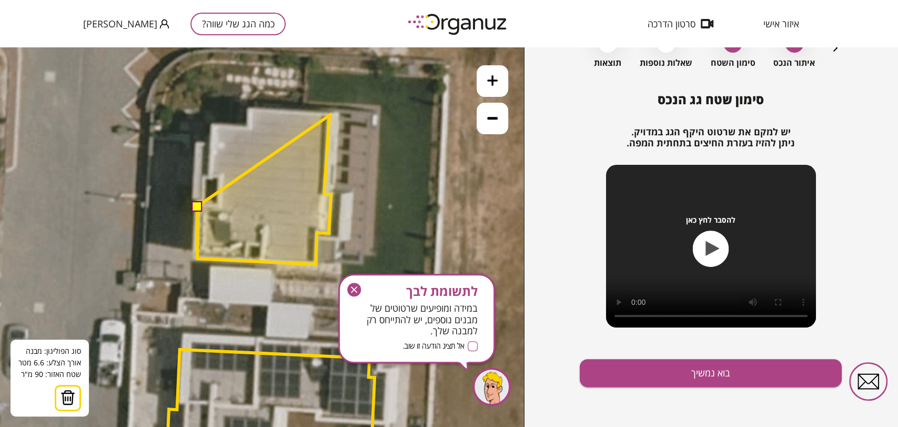
click at [329, 115] on polygon at bounding box center [264, 189] width 134 height 149
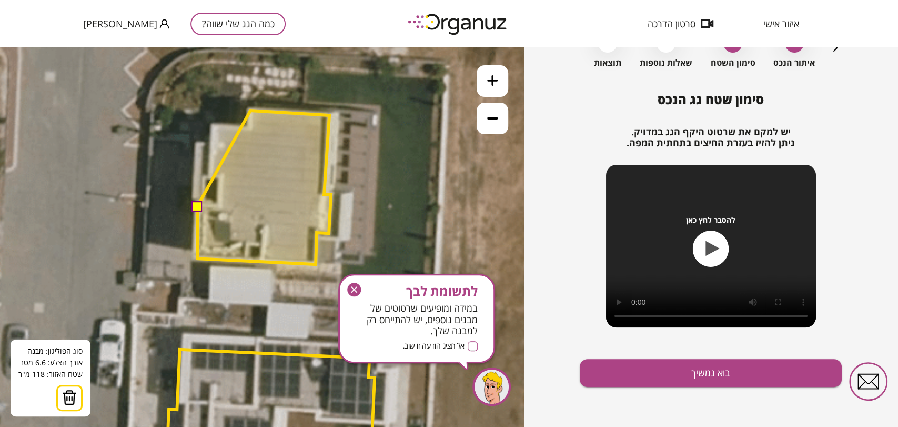
click at [250, 110] on polygon at bounding box center [264, 187] width 134 height 154
click at [250, 126] on polygon at bounding box center [264, 187] width 134 height 154
click at [211, 126] on polygon at bounding box center [264, 187] width 134 height 154
click at [210, 177] on polygon at bounding box center [264, 187] width 134 height 154
click at [220, 177] on polygon at bounding box center [264, 187] width 134 height 154
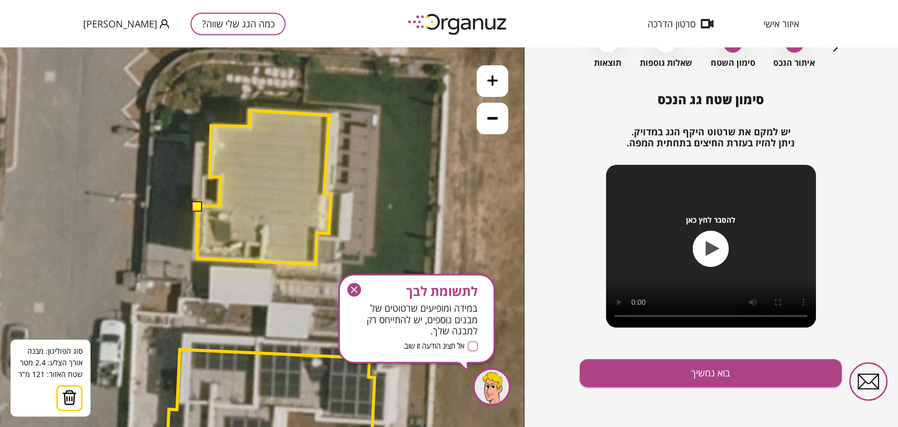
click at [219, 206] on polygon at bounding box center [264, 187] width 134 height 154
click at [198, 207] on button at bounding box center [197, 205] width 11 height 11
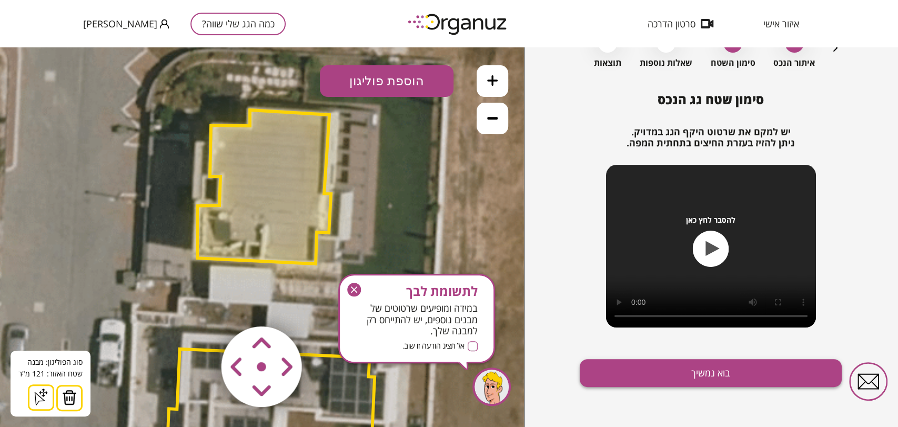
click at [632, 374] on button "בוא נמשיך" at bounding box center [711, 373] width 262 height 28
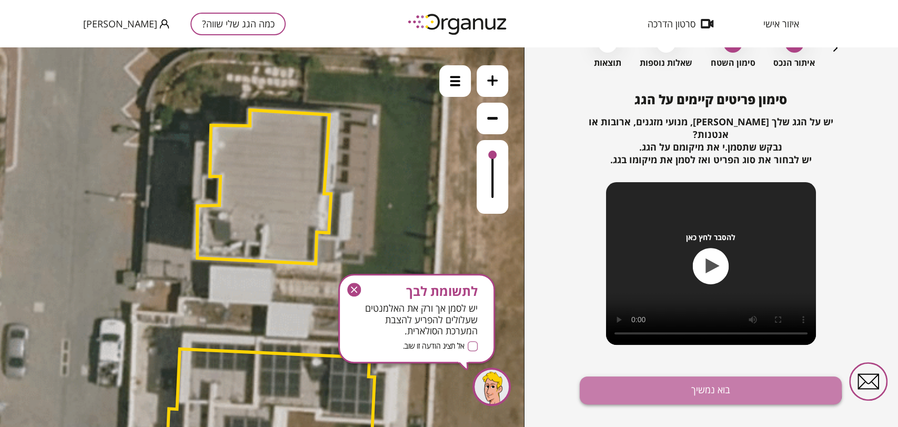
click at [632, 376] on button "בוא נמשיך" at bounding box center [711, 390] width 262 height 28
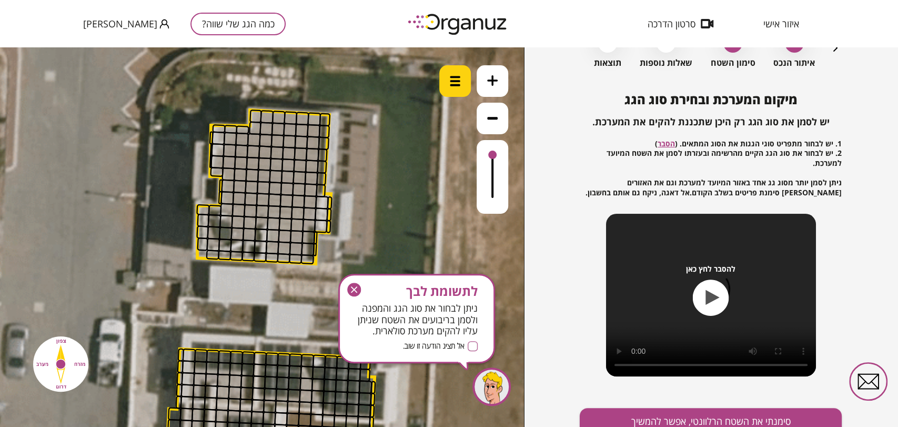
click at [452, 84] on img at bounding box center [455, 81] width 11 height 11
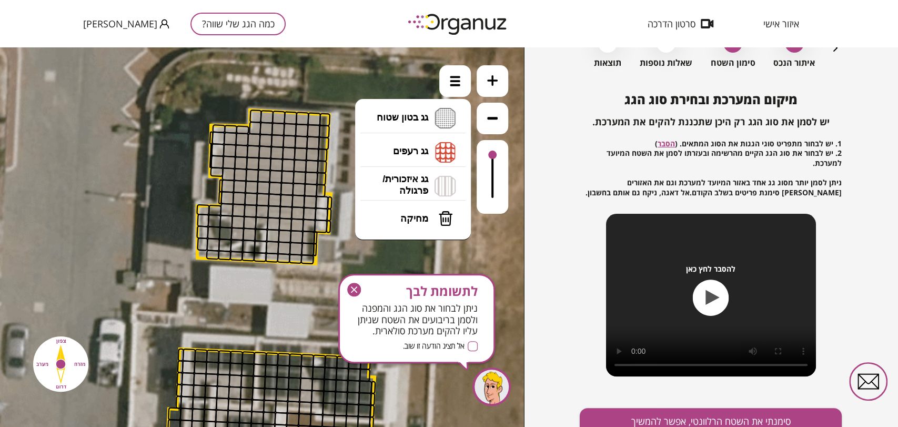
click at [863, 102] on div "כמה הגג שלי שווה? איתור הנכס 2 סימון השטח 3 שאלות נוספות 4 תוצאות מיקום המערכת …" at bounding box center [711, 236] width 374 height 379
click at [830, 53] on icon "button" at bounding box center [835, 48] width 13 height 13
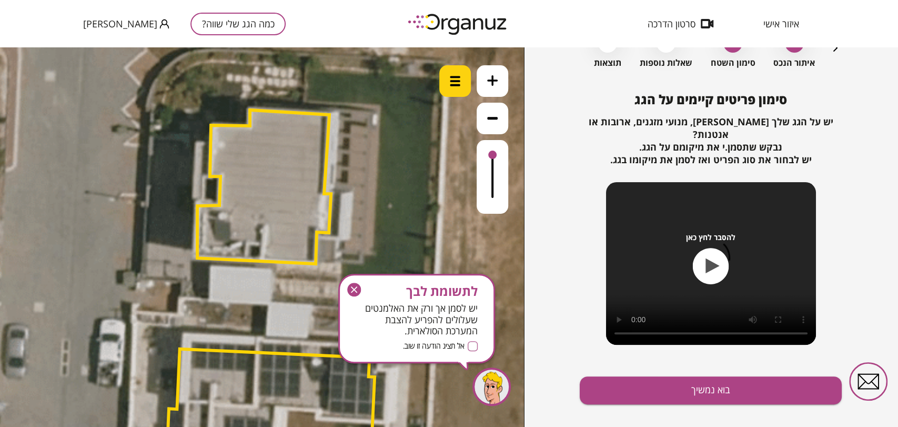
click at [446, 84] on div at bounding box center [455, 81] width 32 height 32
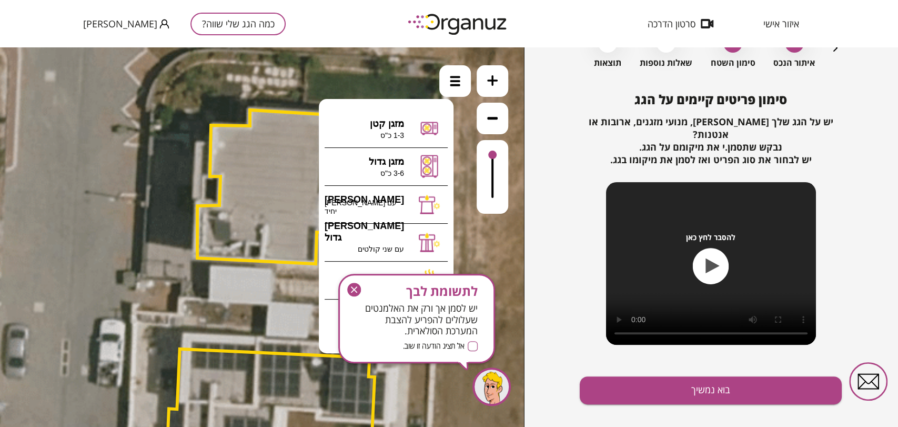
click at [356, 292] on icon "button" at bounding box center [354, 290] width 14 height 14
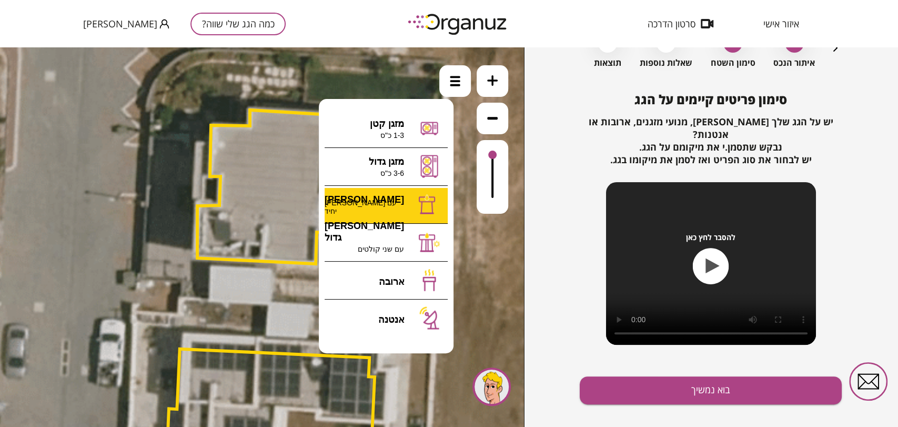
click at [381, 209] on div ".st0 { fill: #FFFFFF; } א" at bounding box center [262, 236] width 524 height 379
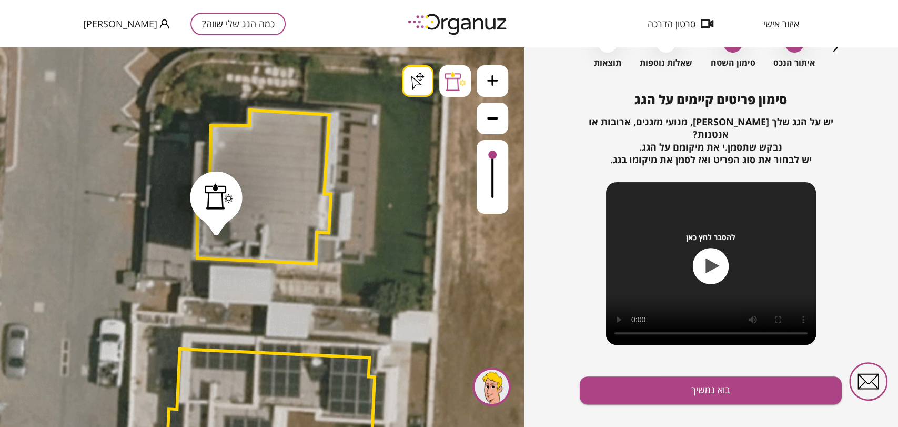
click at [417, 82] on div ".st0 { fill: #FFFFFF; } .st0 { fill: #FFFFFF; }" at bounding box center [262, 236] width 524 height 379
click at [452, 79] on img at bounding box center [455, 81] width 11 height 11
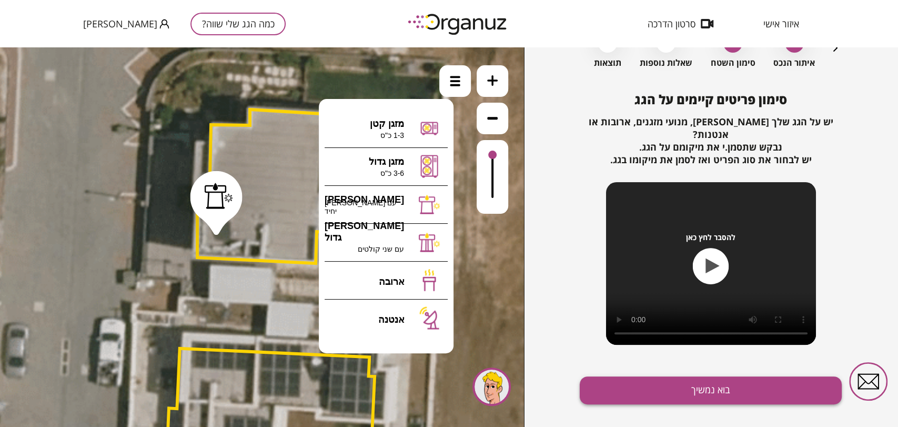
click at [719, 376] on button "בוא נמשיך" at bounding box center [711, 390] width 262 height 28
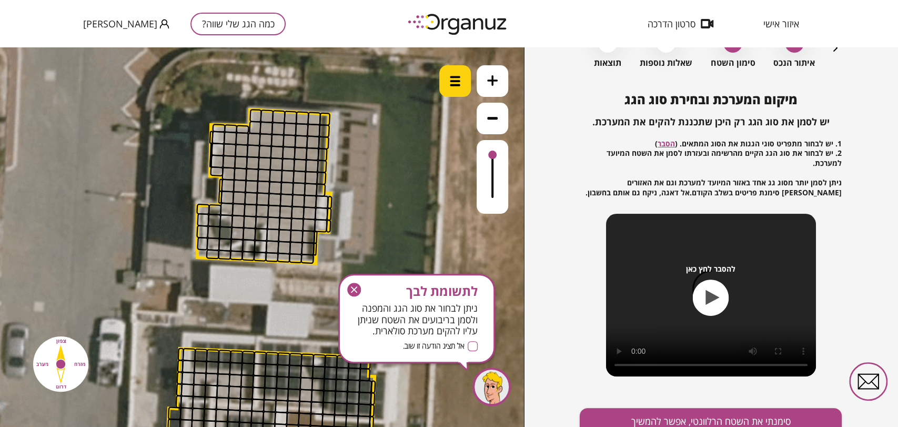
click at [457, 85] on img at bounding box center [455, 81] width 11 height 11
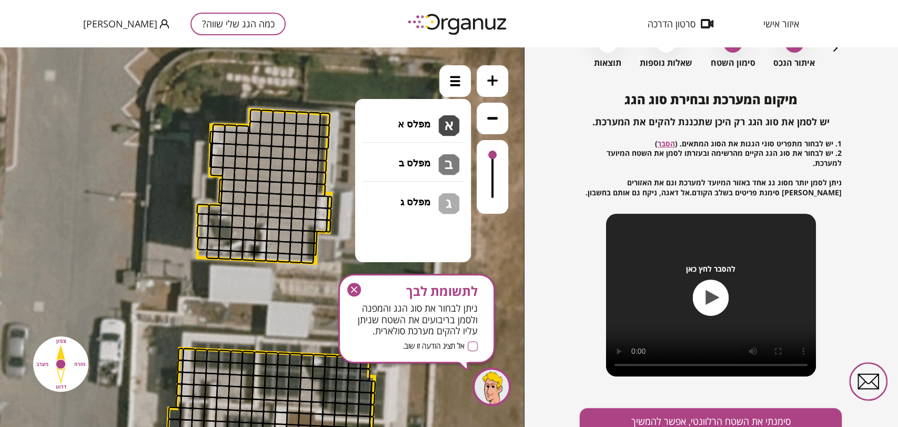
click at [434, 117] on li "גג בטון שטוח מפלס א א מפלס ב ב מפלס ג ג" at bounding box center [413, 119] width 110 height 34
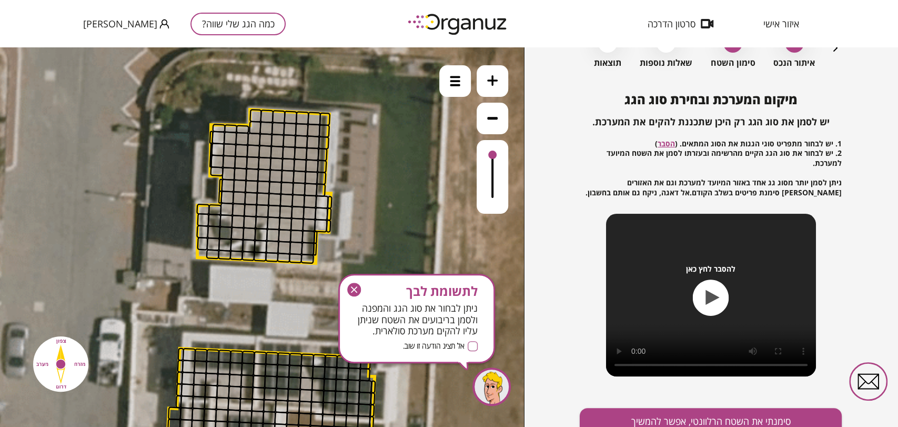
drag, startPoint x: 194, startPoint y: 227, endPoint x: 206, endPoint y: 212, distance: 19.8
click at [450, 68] on div at bounding box center [455, 81] width 32 height 32
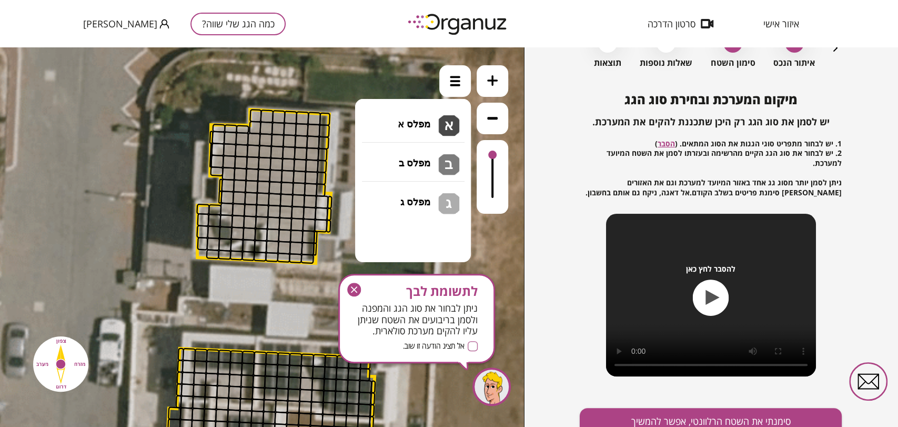
click at [427, 118] on li "גג בטון שטוח מפלס א א מפלס ב ב מפלס ג ג" at bounding box center [413, 119] width 110 height 34
click at [411, 138] on div ".st0 { fill: #FFFFFF; } .st0 { fill: #FFFFFF; }" at bounding box center [262, 236] width 524 height 379
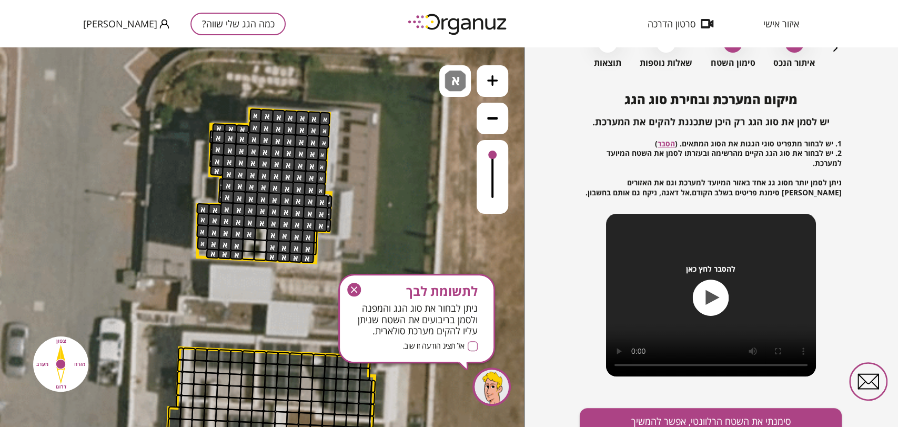
drag, startPoint x: 213, startPoint y: 208, endPoint x: 357, endPoint y: 154, distance: 154.7
click at [357, 153] on div ".st0 { fill: #FFFFFF; } .st0 { fill: #FFFFFF; }" at bounding box center [298, 307] width 1278 height 1278
click at [260, 234] on div at bounding box center [261, 234] width 14 height 14
drag, startPoint x: 311, startPoint y: 238, endPoint x: 309, endPoint y: 276, distance: 37.9
click at [309, 270] on div ".st0 { fill: #FFFFFF; } .st0 { fill: #FFFFFF; }" at bounding box center [298, 307] width 1278 height 1278
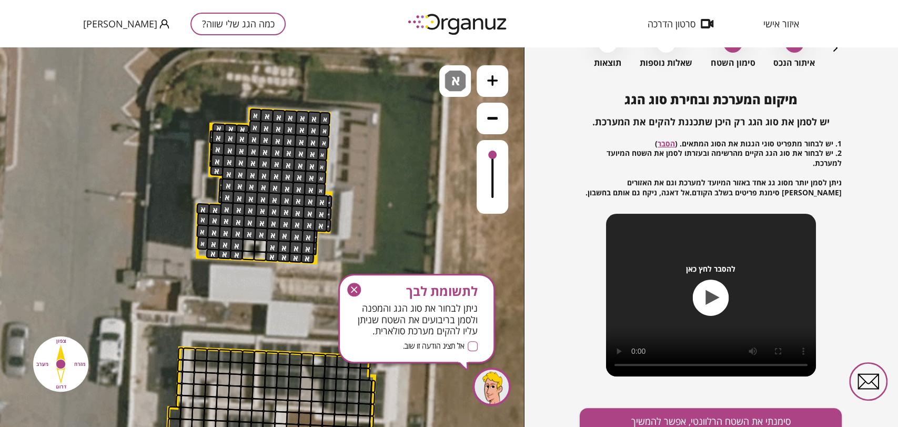
click at [348, 287] on icon "button" at bounding box center [354, 290] width 14 height 14
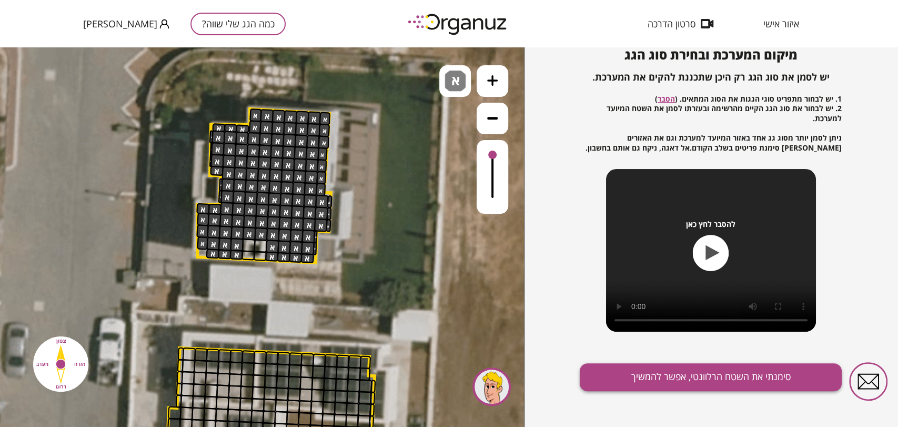
click at [640, 372] on button "סימנתי את השטח הרלוונטי, אפשר להמשיך" at bounding box center [711, 377] width 262 height 28
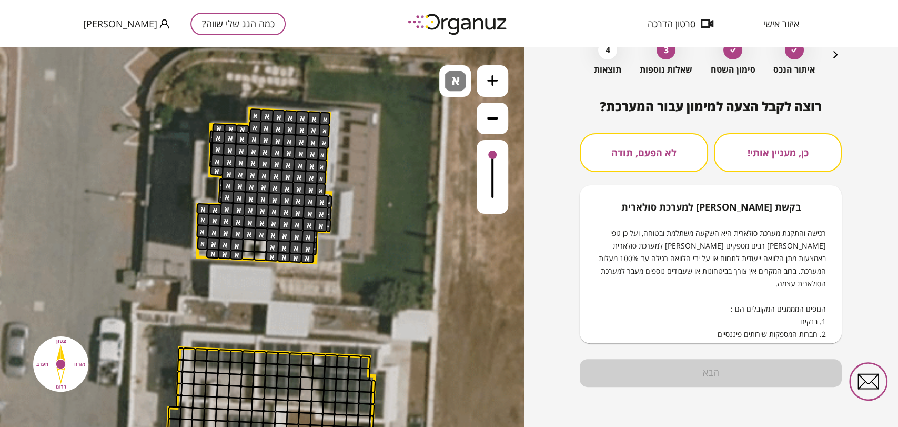
scroll to position [62, 0]
click at [611, 158] on button "לא הפעם, תודה" at bounding box center [644, 152] width 128 height 39
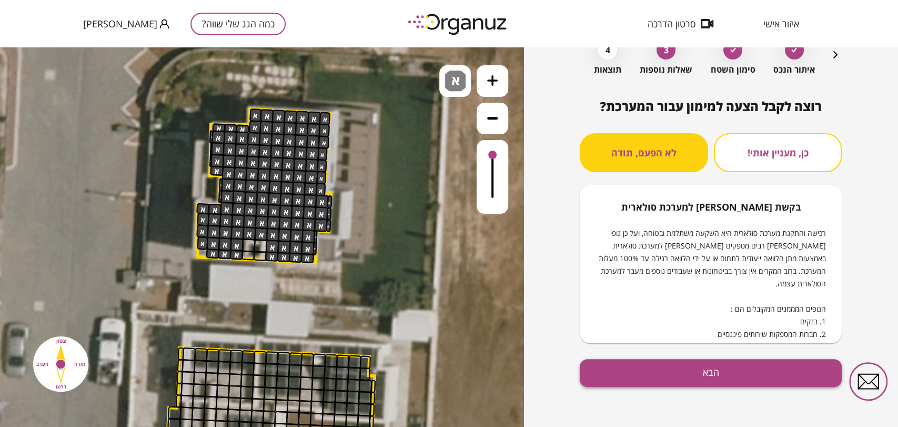
click at [646, 371] on button "הבא" at bounding box center [711, 373] width 262 height 28
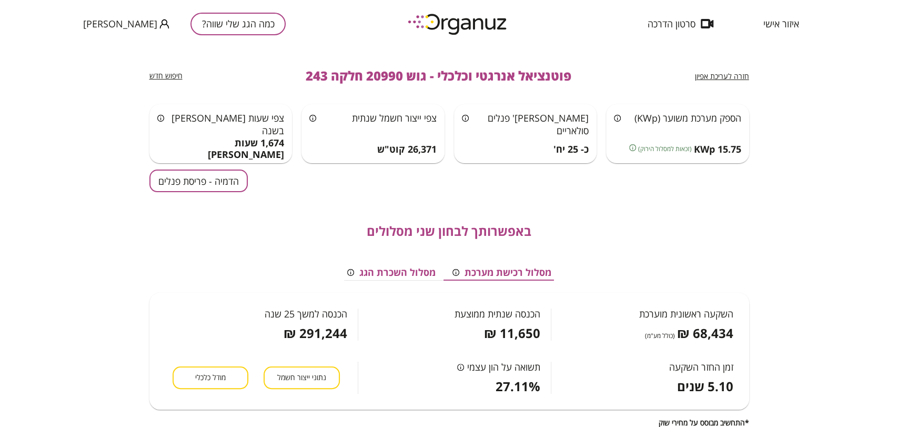
click at [210, 180] on button "הדמיה - פריסת פנלים" at bounding box center [198, 180] width 98 height 23
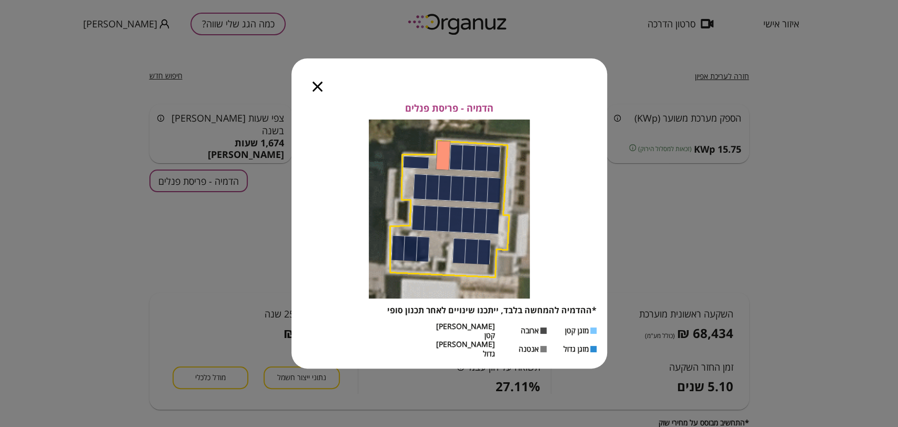
click at [320, 92] on icon "button" at bounding box center [318, 87] width 10 height 10
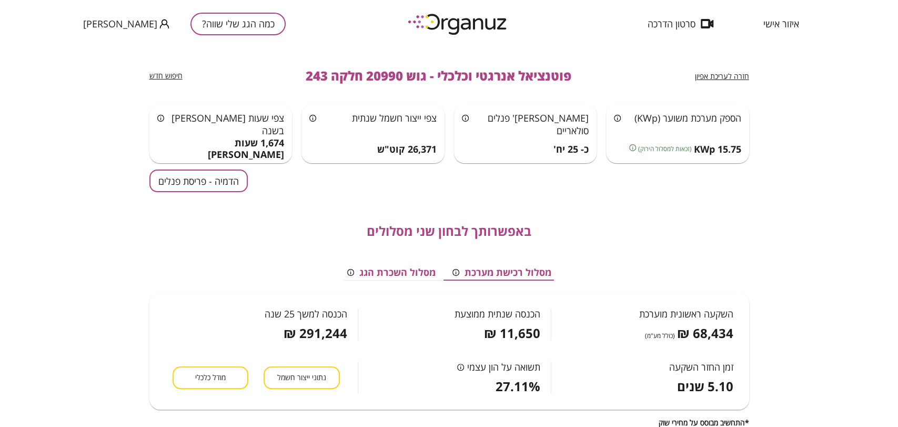
click at [702, 74] on span "חזרה לעריכת אפיון" at bounding box center [722, 76] width 54 height 10
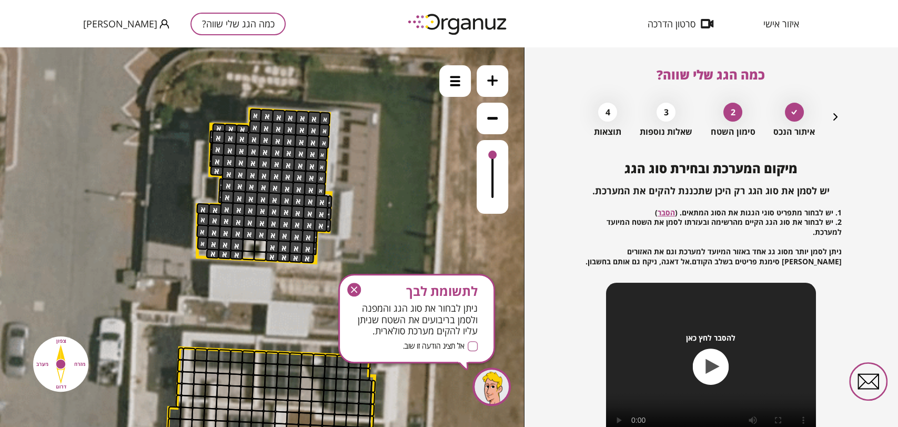
click at [831, 115] on icon "button" at bounding box center [835, 116] width 13 height 13
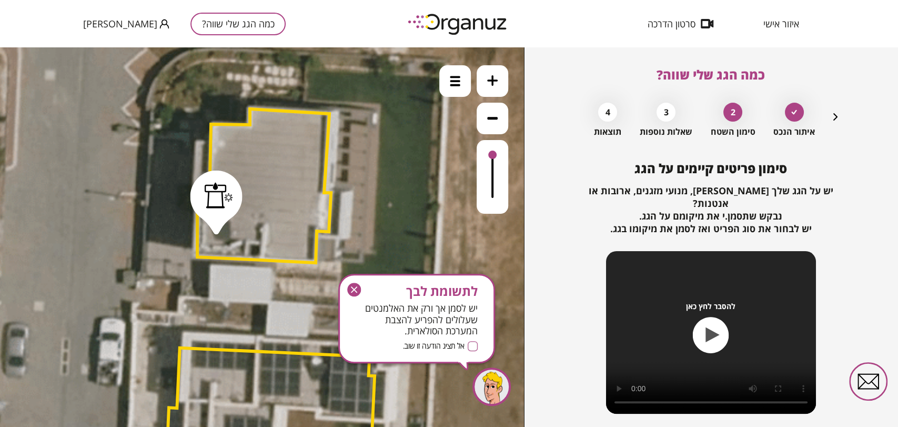
click at [832, 117] on icon "button" at bounding box center [835, 116] width 13 height 13
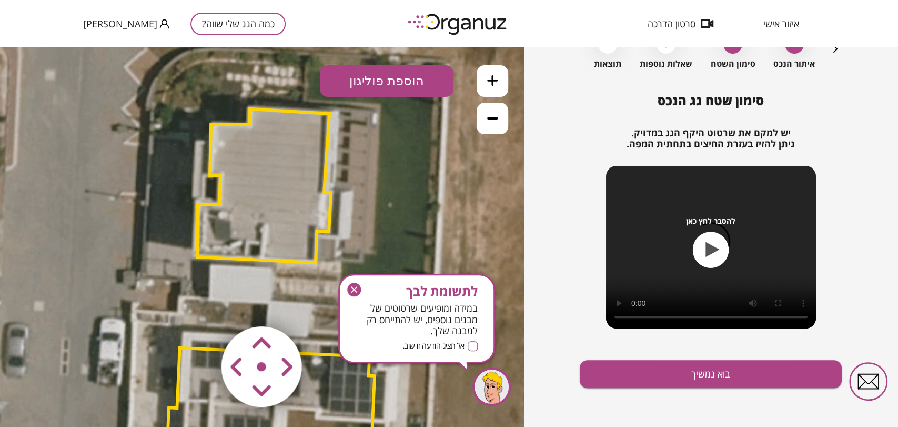
scroll to position [69, 0]
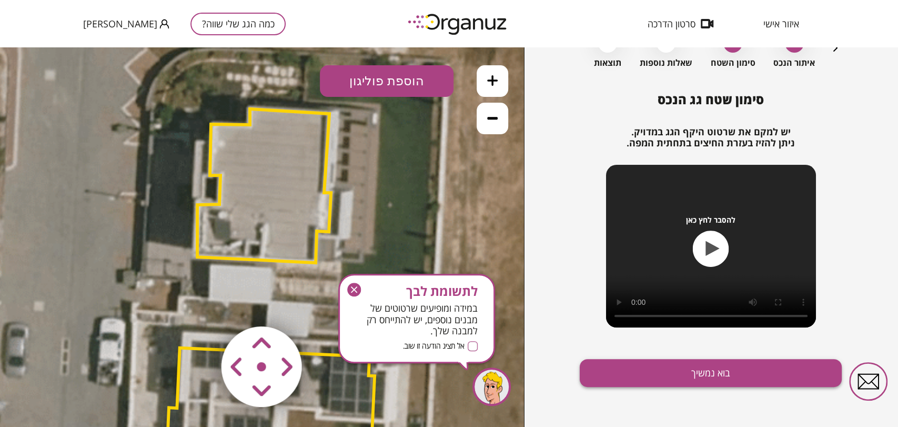
click at [664, 381] on button "בוא נמשיך" at bounding box center [711, 373] width 262 height 28
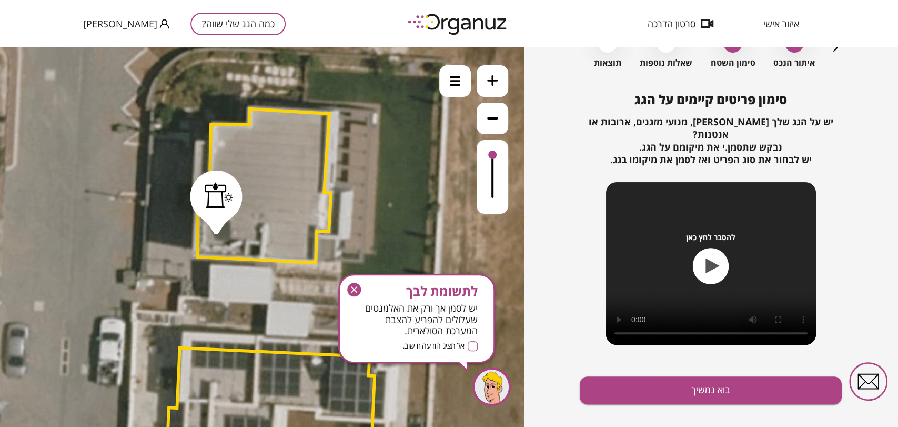
click at [214, 196] on div at bounding box center [219, 195] width 28 height 26
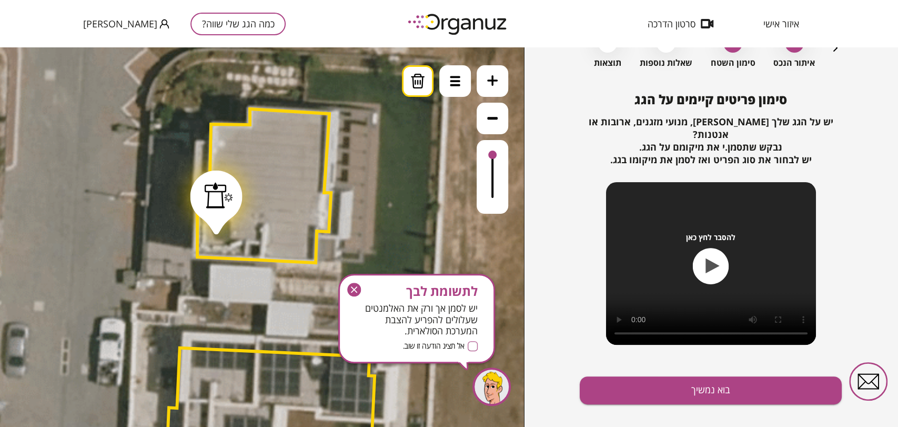
click at [411, 88] on button at bounding box center [418, 81] width 32 height 32
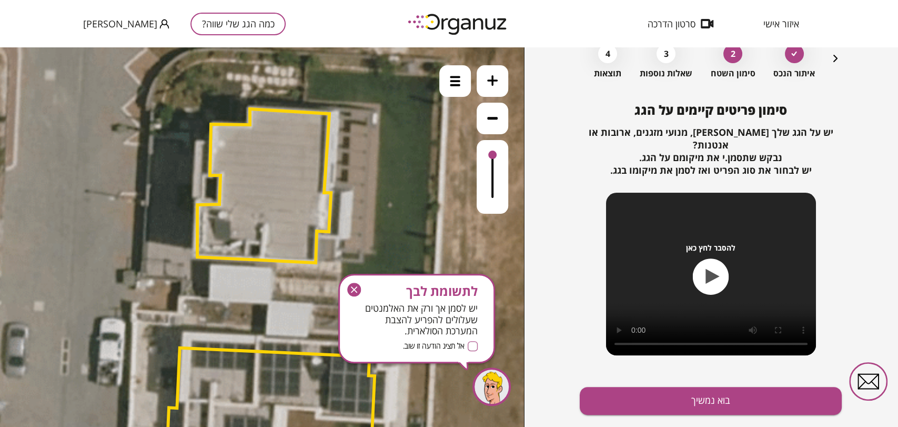
scroll to position [74, 0]
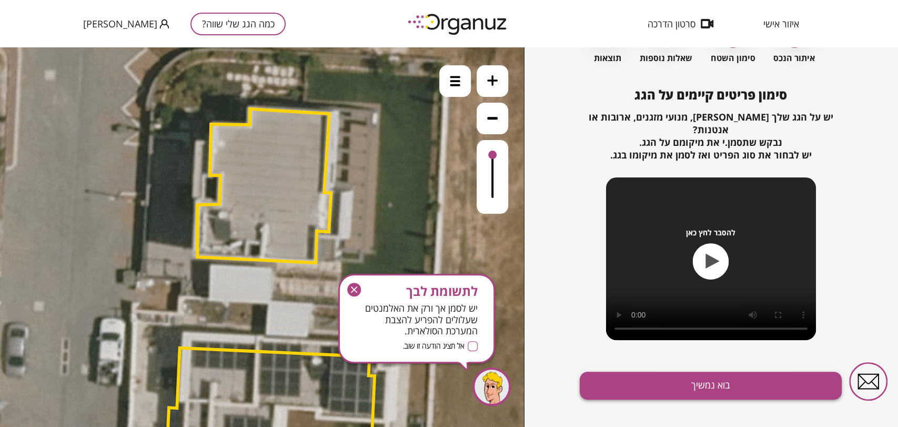
click at [692, 380] on button "בוא נמשיך" at bounding box center [711, 385] width 262 height 28
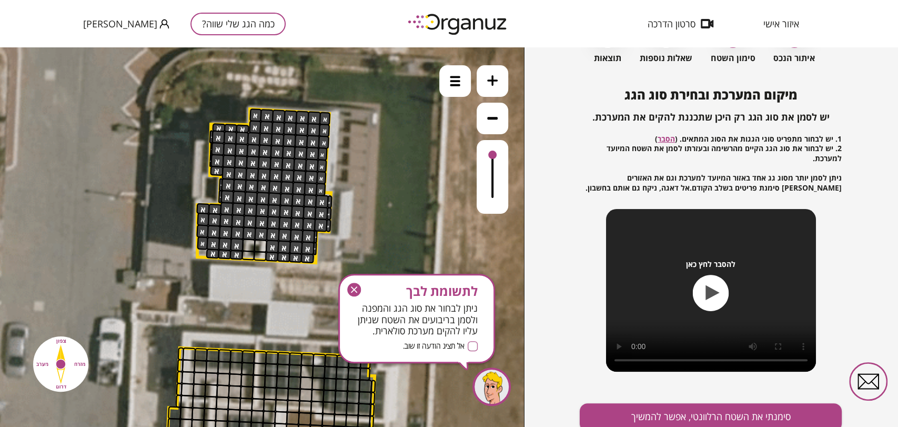
click at [348, 288] on icon "button" at bounding box center [354, 290] width 14 height 14
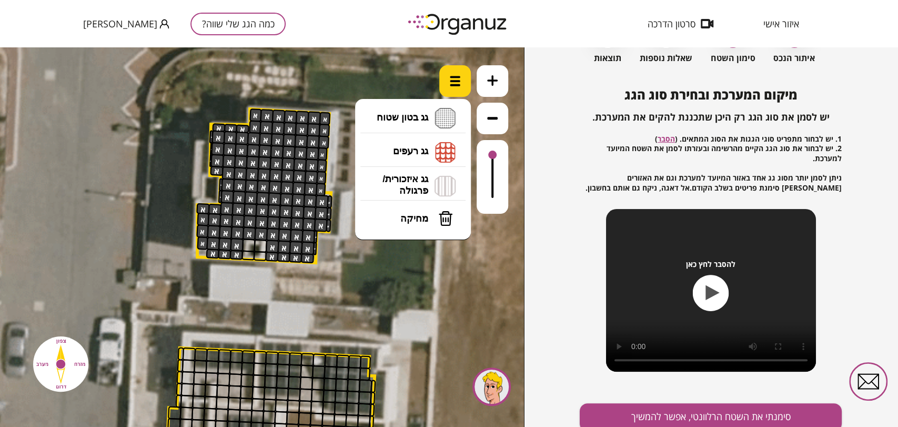
drag, startPoint x: 450, startPoint y: 86, endPoint x: 451, endPoint y: 93, distance: 7.5
click at [450, 85] on img at bounding box center [455, 81] width 11 height 11
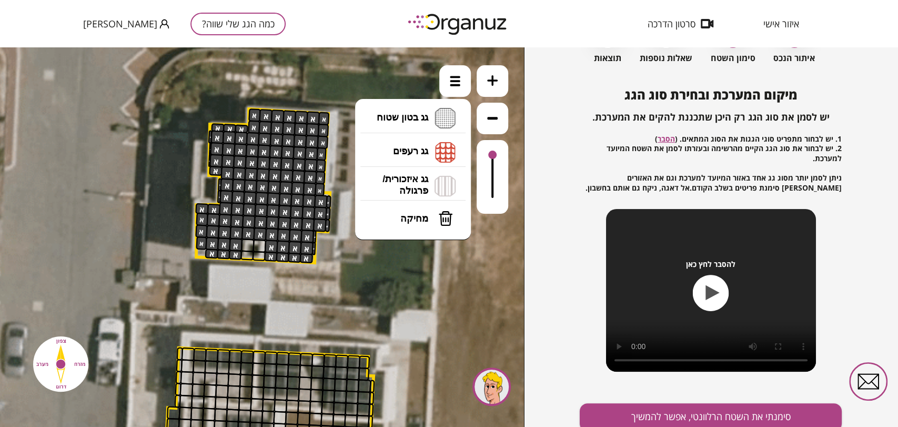
click at [408, 208] on button "מחיקה" at bounding box center [413, 219] width 105 height 32
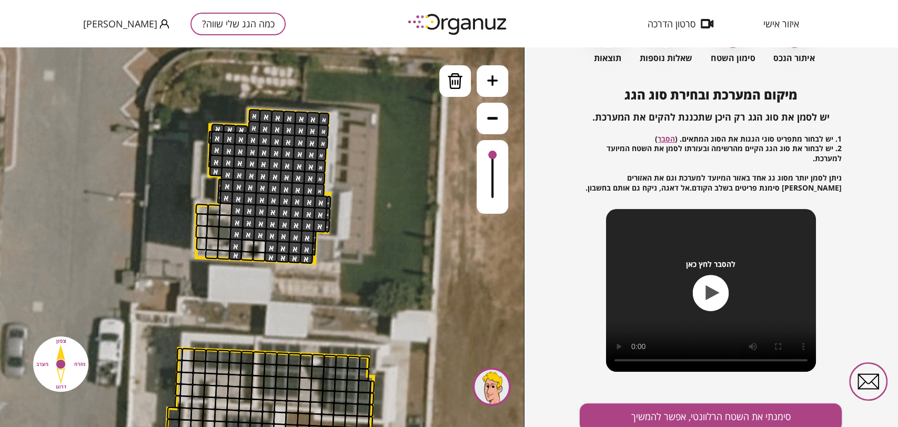
drag, startPoint x: 209, startPoint y: 251, endPoint x: 206, endPoint y: 263, distance: 11.5
click at [206, 263] on div ".st0 { fill: #FFFFFF; }" at bounding box center [297, 308] width 1278 height 1278
click at [234, 252] on div at bounding box center [235, 255] width 14 height 10
drag, startPoint x: 233, startPoint y: 249, endPoint x: 233, endPoint y: 255, distance: 5.8
click at [233, 249] on div at bounding box center [236, 245] width 14 height 14
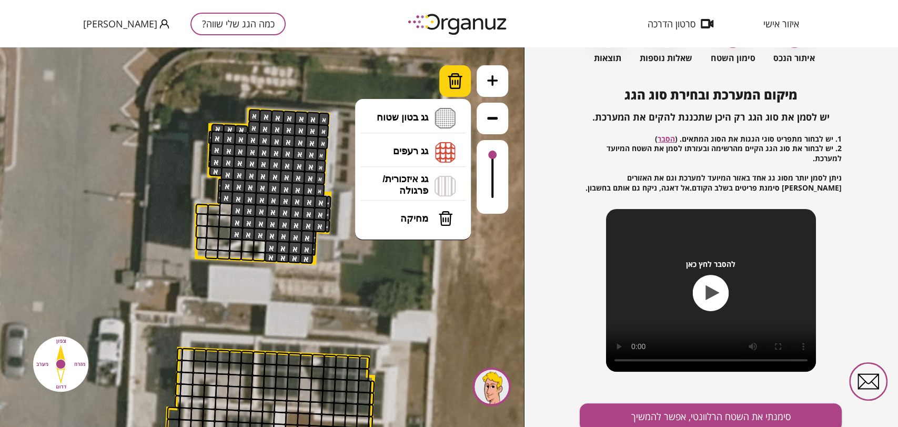
click at [453, 71] on div at bounding box center [455, 81] width 32 height 32
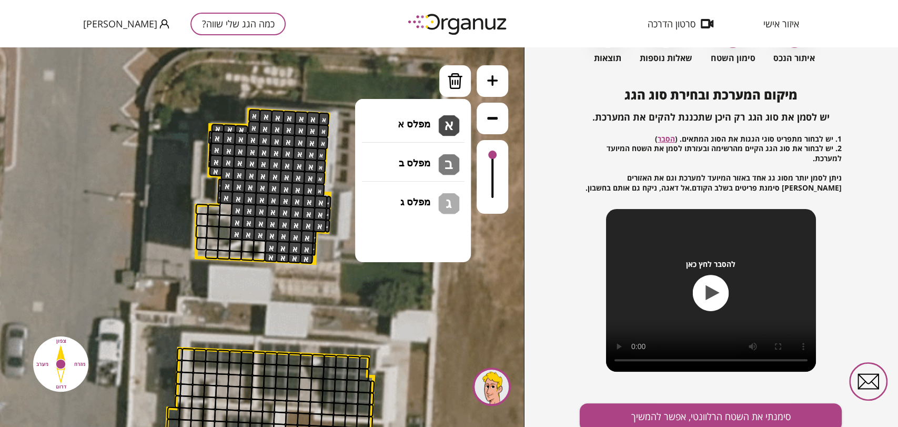
click at [451, 113] on li "גג בטון שטוח מפלס א א מפלס ב ב מפלס ג ג" at bounding box center [413, 119] width 110 height 34
click at [396, 127] on div ".st0 { fill: #FFFFFF; } 10" at bounding box center [262, 236] width 524 height 379
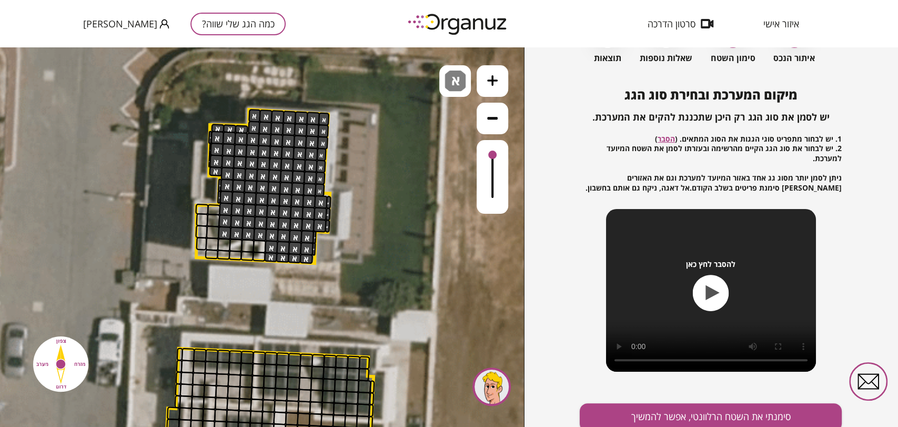
drag, startPoint x: 222, startPoint y: 207, endPoint x: 225, endPoint y: 230, distance: 22.8
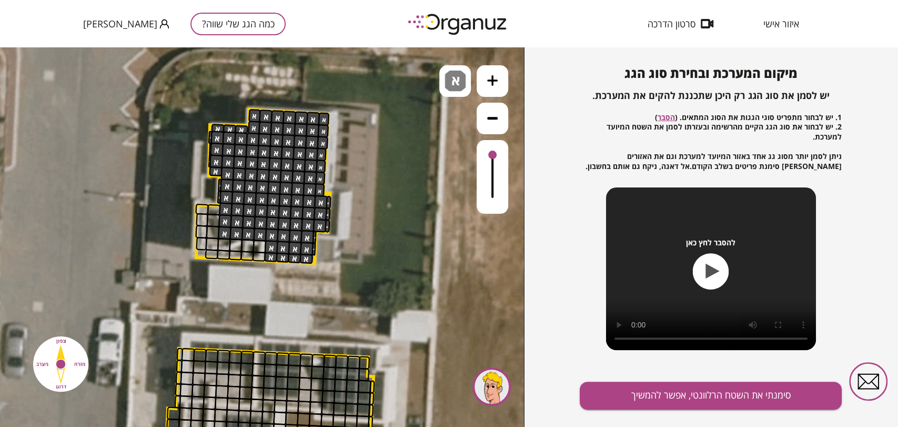
scroll to position [114, 0]
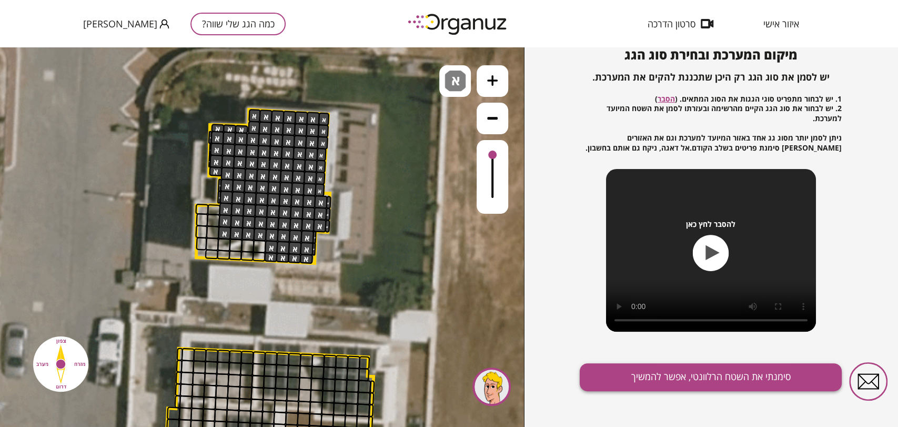
click at [658, 365] on button "סימנתי את השטח הרלוונטי, אפשר להמשיך" at bounding box center [711, 377] width 262 height 28
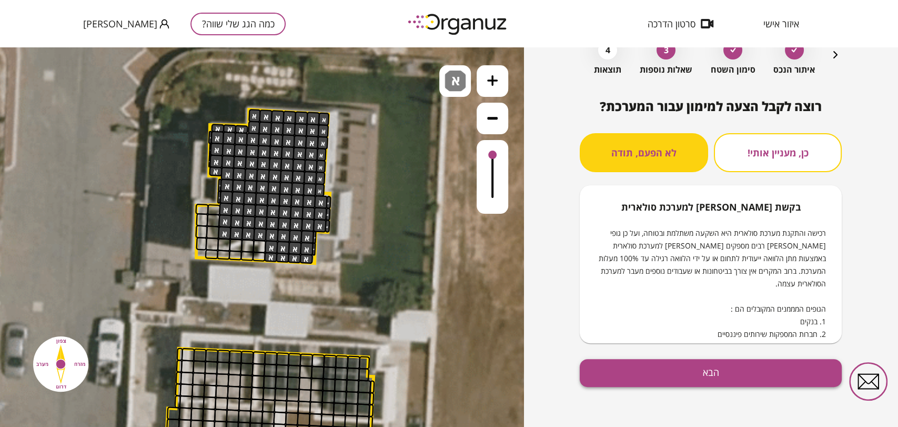
click at [694, 371] on button "הבא" at bounding box center [711, 373] width 262 height 28
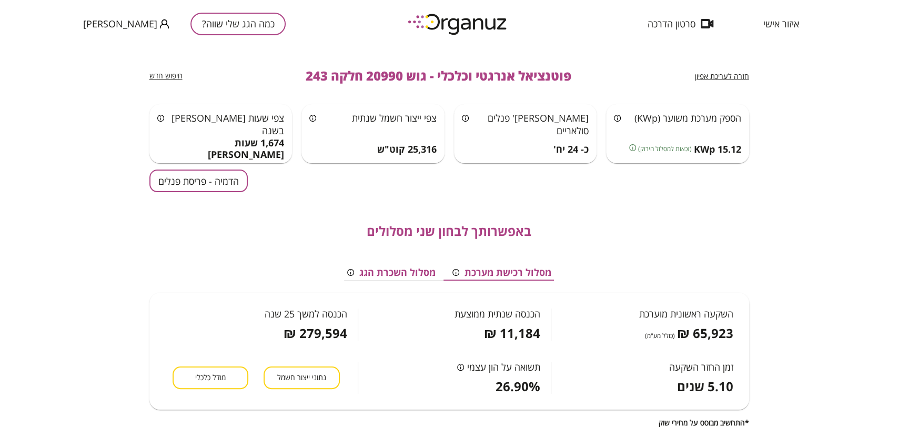
click at [219, 178] on button "הדמיה - פריסת פנלים" at bounding box center [198, 180] width 98 height 23
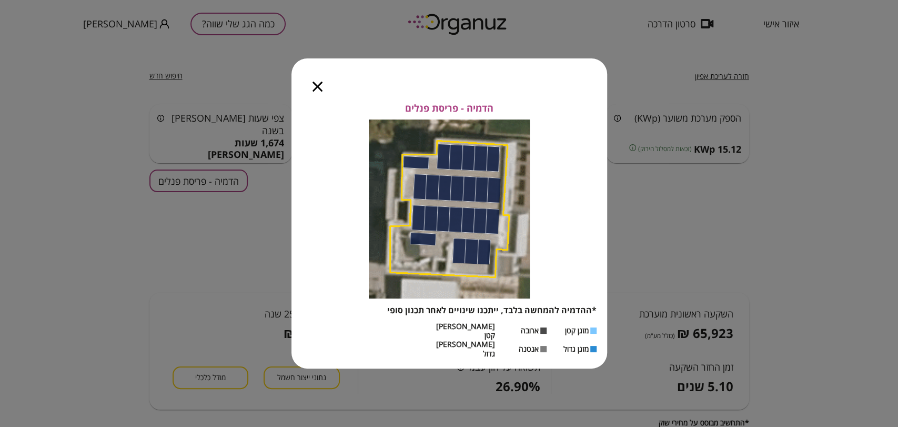
click at [317, 92] on icon "button" at bounding box center [318, 87] width 10 height 10
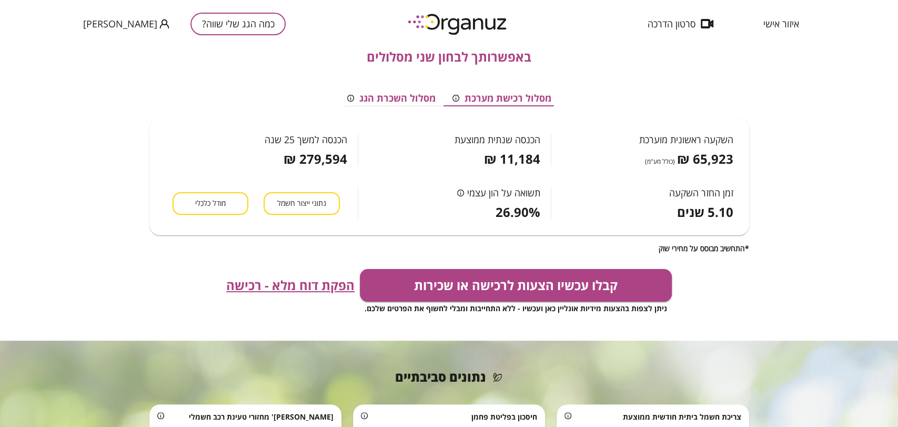
scroll to position [175, 0]
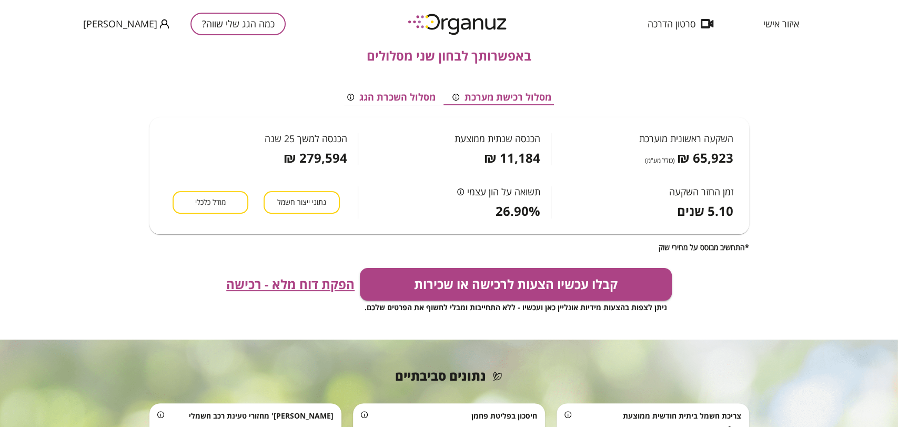
click at [197, 201] on span "מודל כלכלי" at bounding box center [210, 202] width 31 height 10
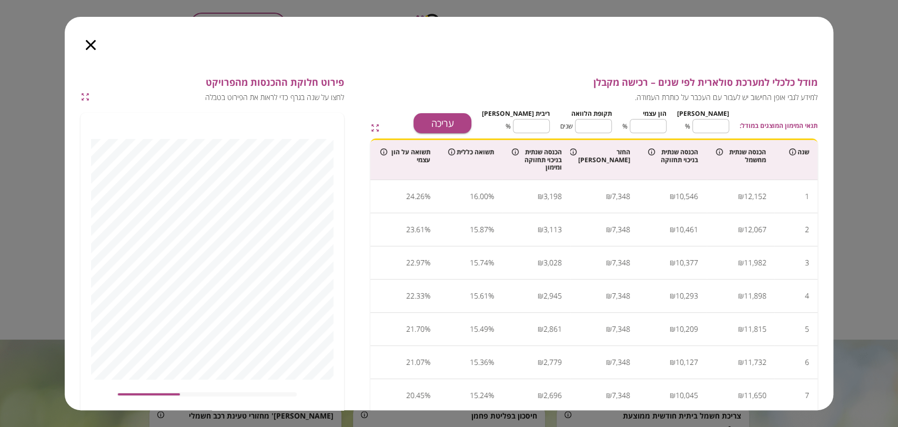
click at [469, 127] on button "עריכה" at bounding box center [443, 123] width 58 height 20
click at [712, 135] on input "**" at bounding box center [710, 126] width 37 height 28
click at [717, 118] on input "**" at bounding box center [710, 126] width 37 height 28
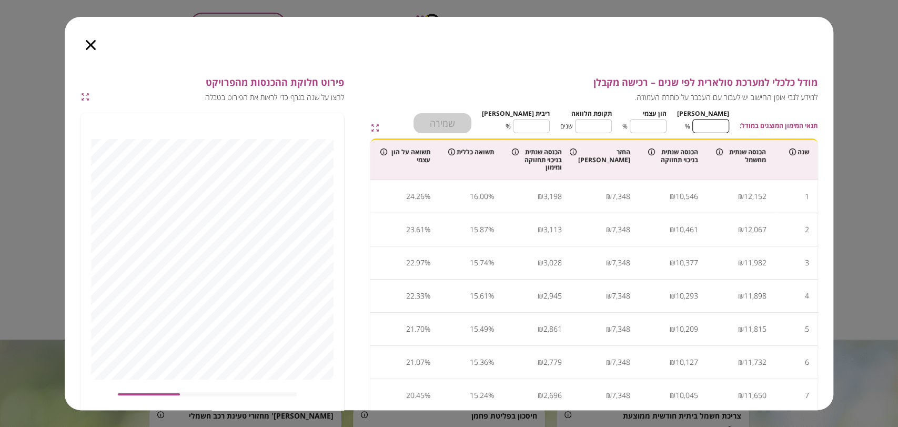
type input "*"
type input "***"
type input "*"
click at [610, 124] on input "**" at bounding box center [593, 126] width 37 height 28
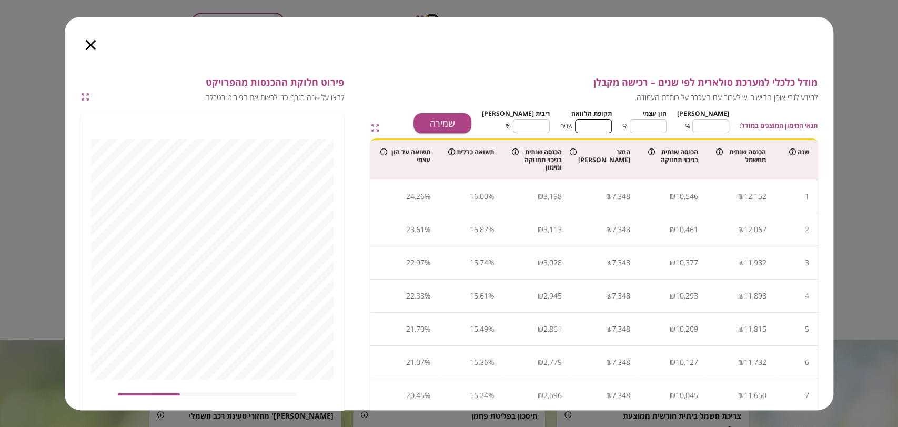
type input "*"
click at [543, 123] on input "****" at bounding box center [531, 126] width 37 height 28
click at [471, 120] on button "שמירה" at bounding box center [443, 123] width 58 height 20
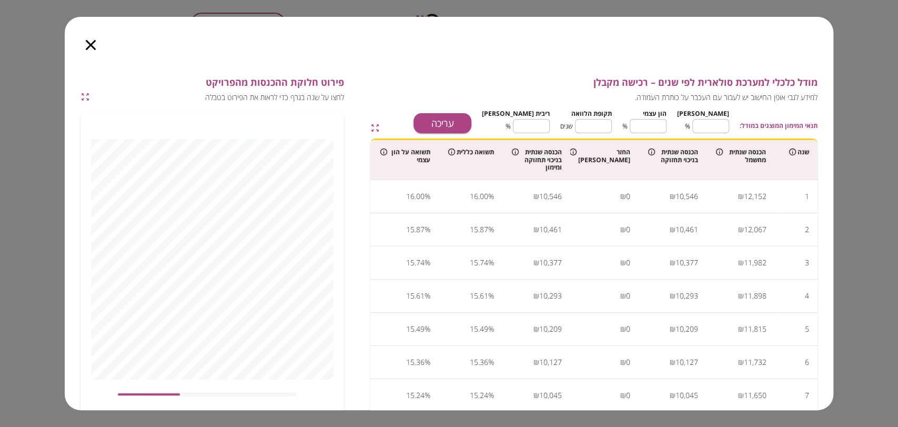
type input "****"
click at [92, 42] on icon "button" at bounding box center [91, 45] width 10 height 10
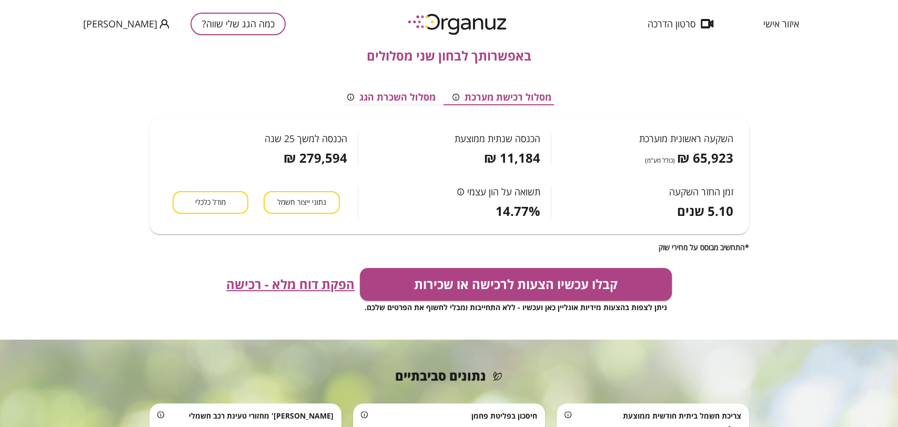
click at [290, 277] on span "הפקת דוח מלא - רכישה" at bounding box center [290, 284] width 128 height 15
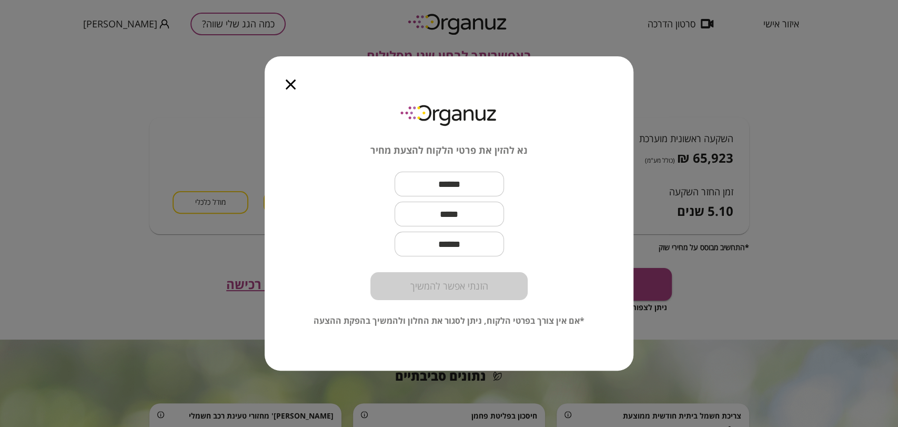
click at [289, 86] on icon "button" at bounding box center [291, 84] width 10 height 10
